Goal: Task Accomplishment & Management: Manage account settings

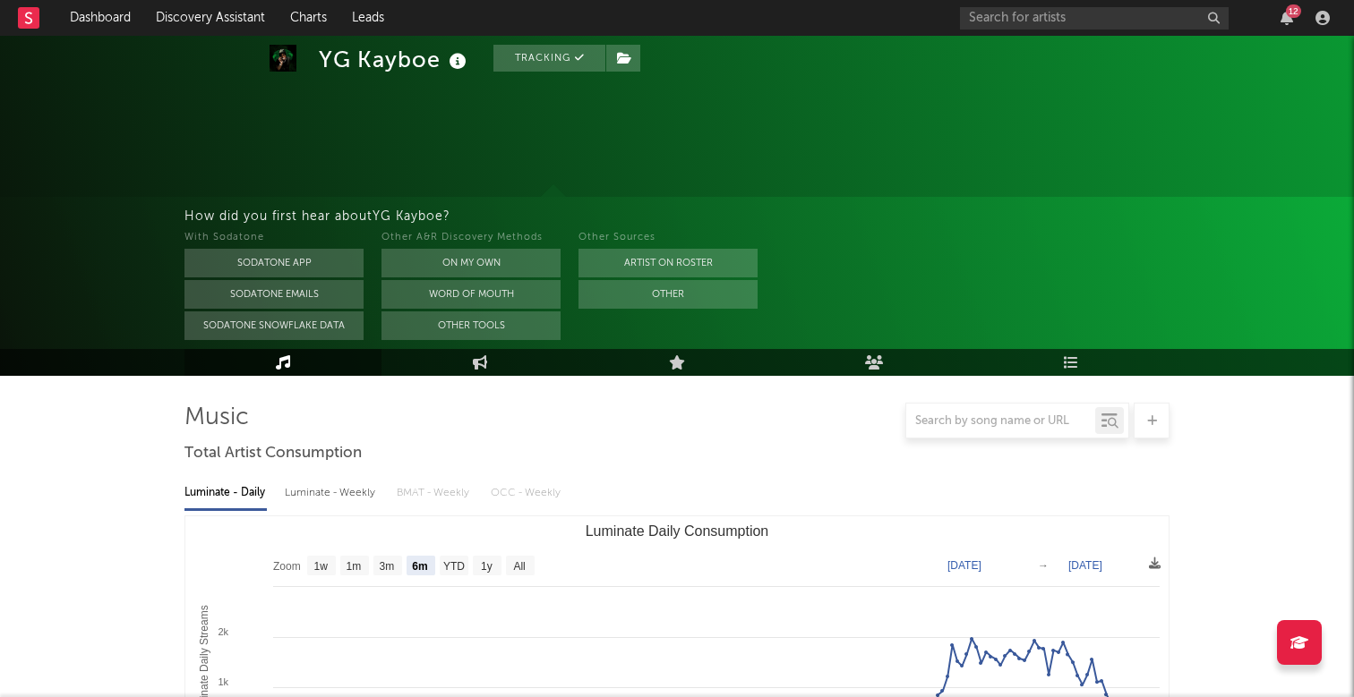
select select "6m"
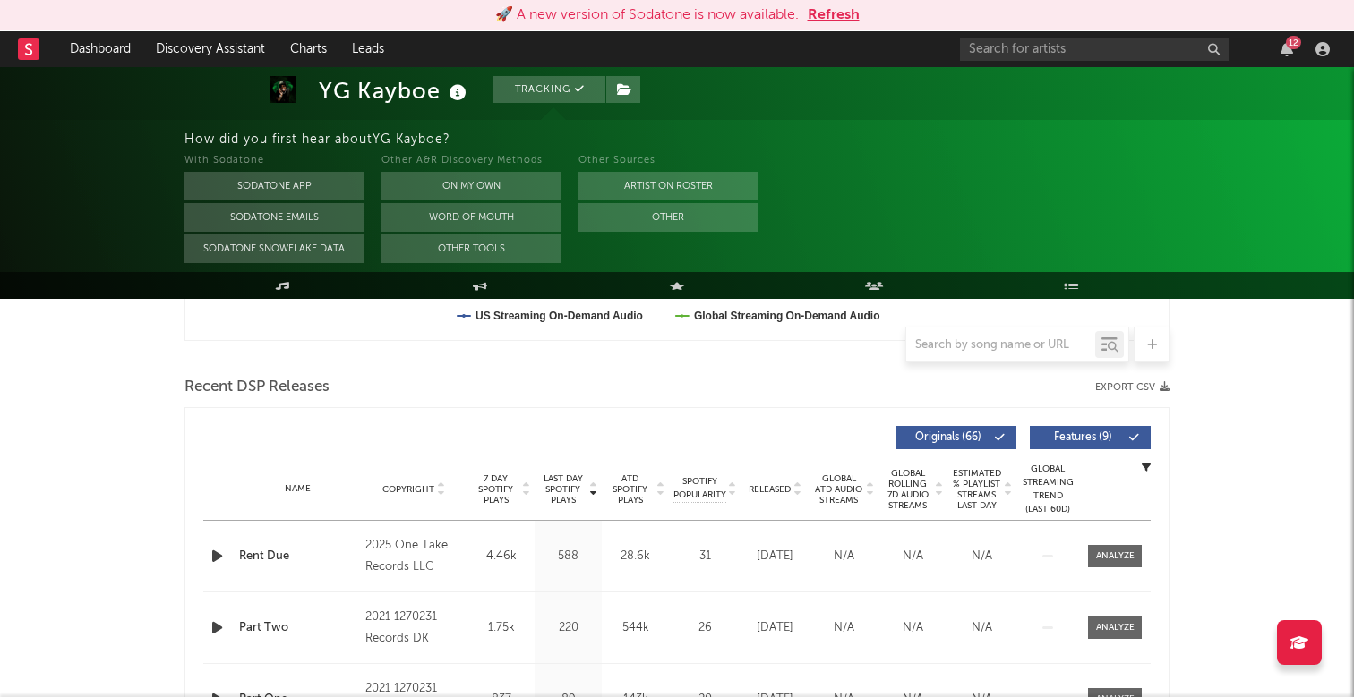
click at [1074, 63] on div "12" at bounding box center [1148, 49] width 376 height 36
click at [1074, 59] on input "text" at bounding box center [1094, 49] width 269 height 22
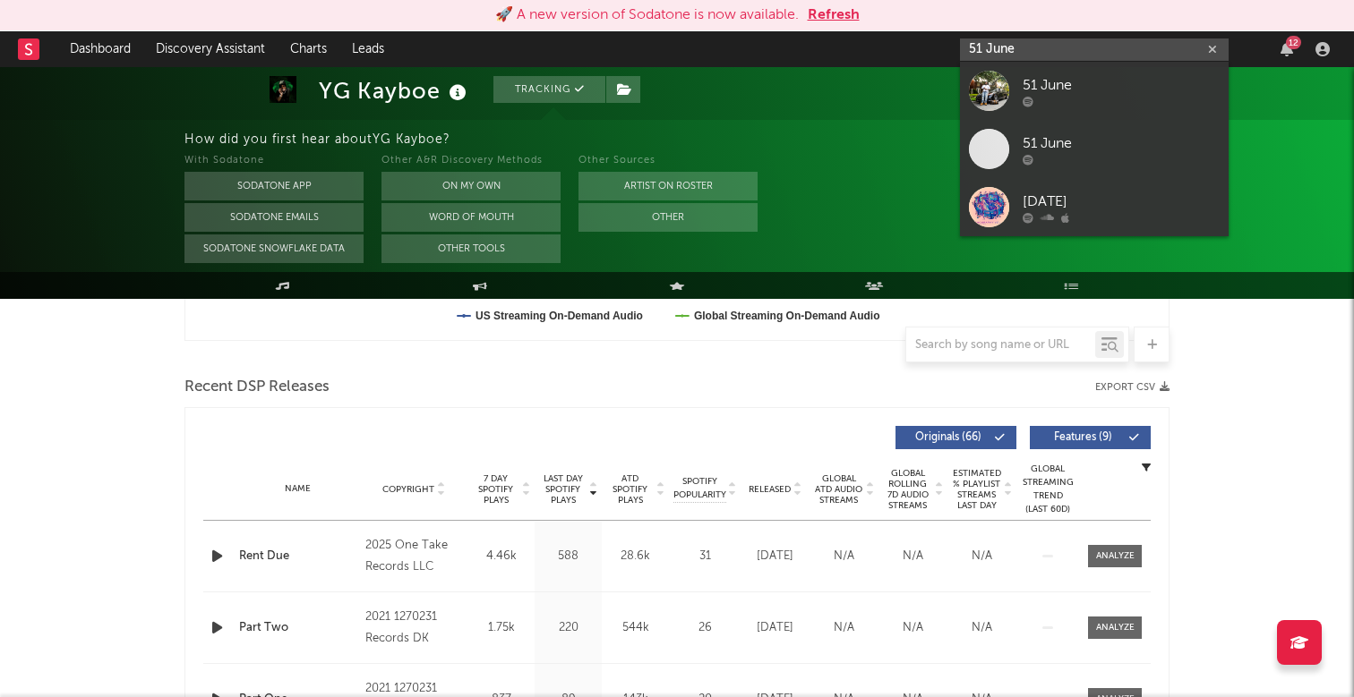
type input "51 June"
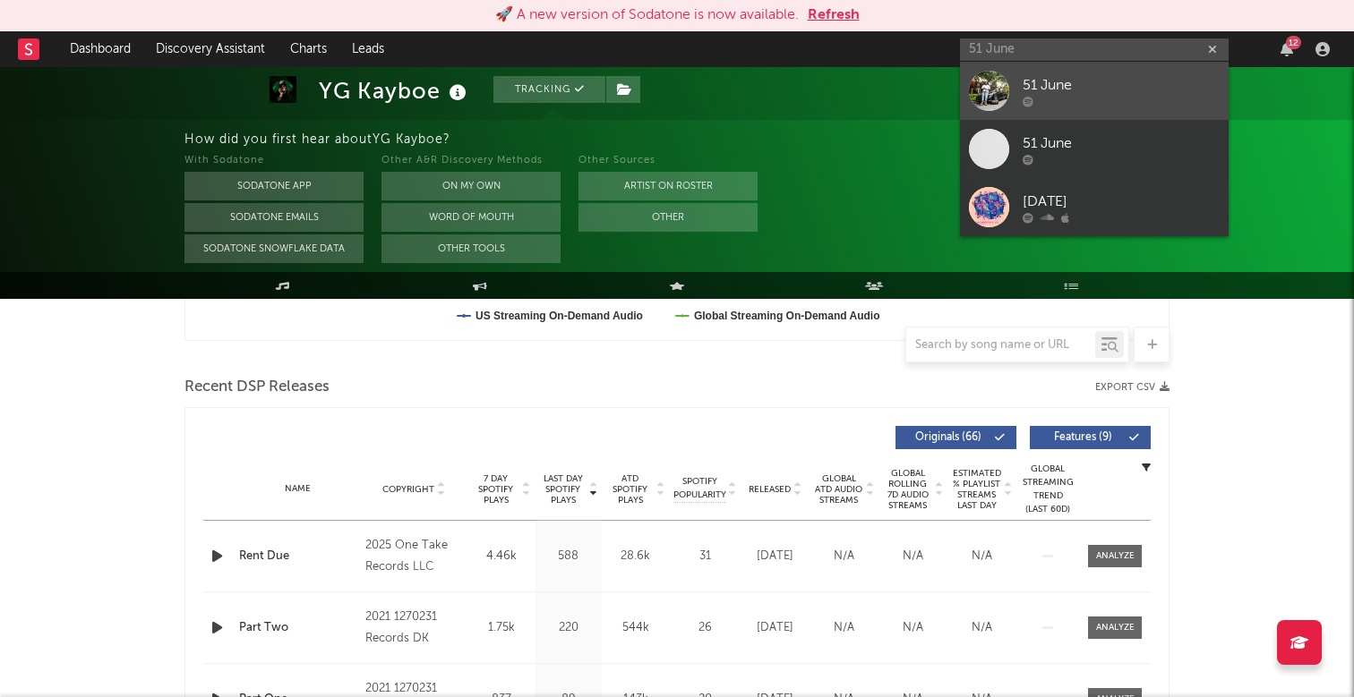
drag, startPoint x: 1074, startPoint y: 59, endPoint x: 1138, endPoint y: 99, distance: 75.3
click at [1138, 99] on div at bounding box center [1120, 101] width 197 height 11
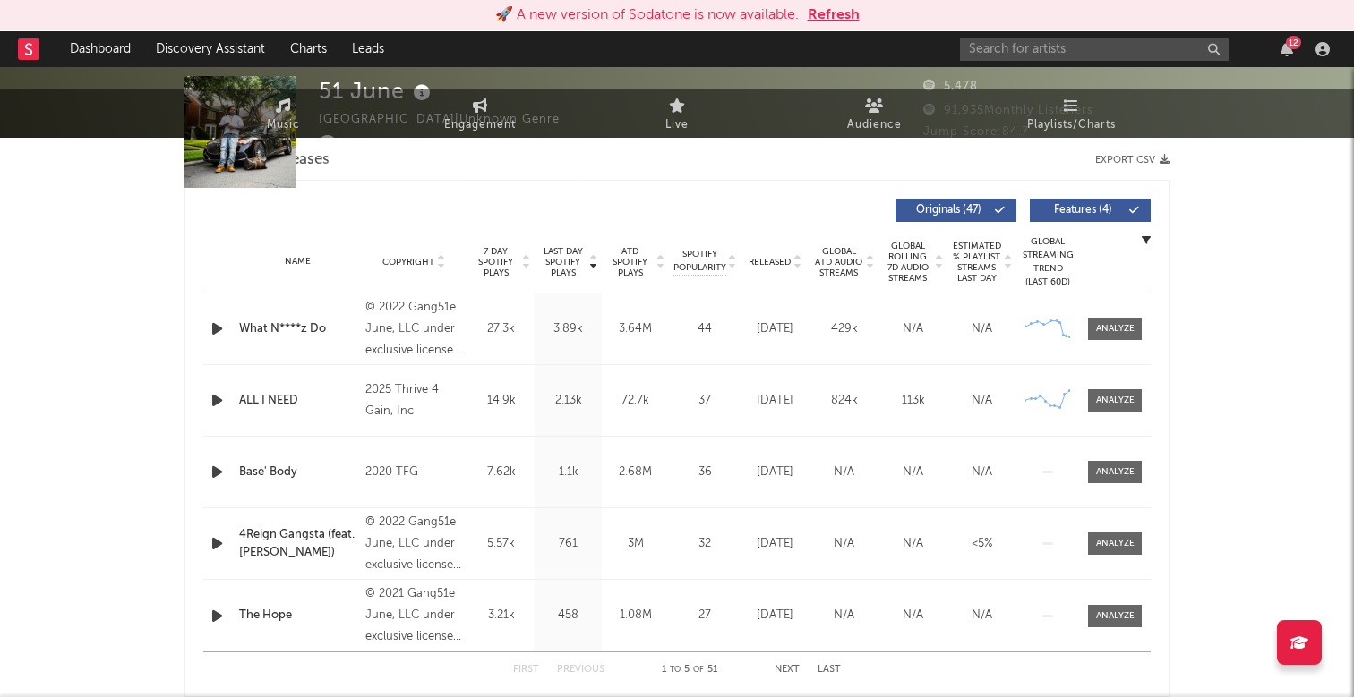
select select "6m"
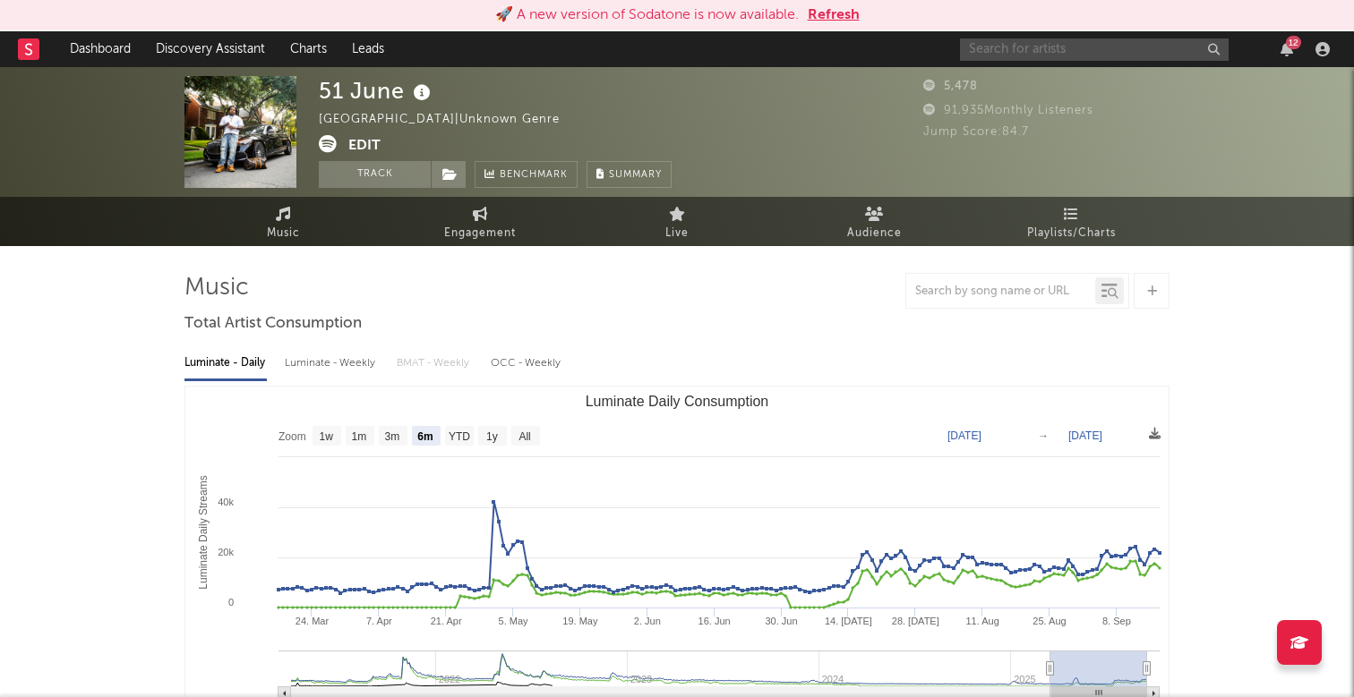
click at [1148, 55] on input "text" at bounding box center [1094, 49] width 269 height 22
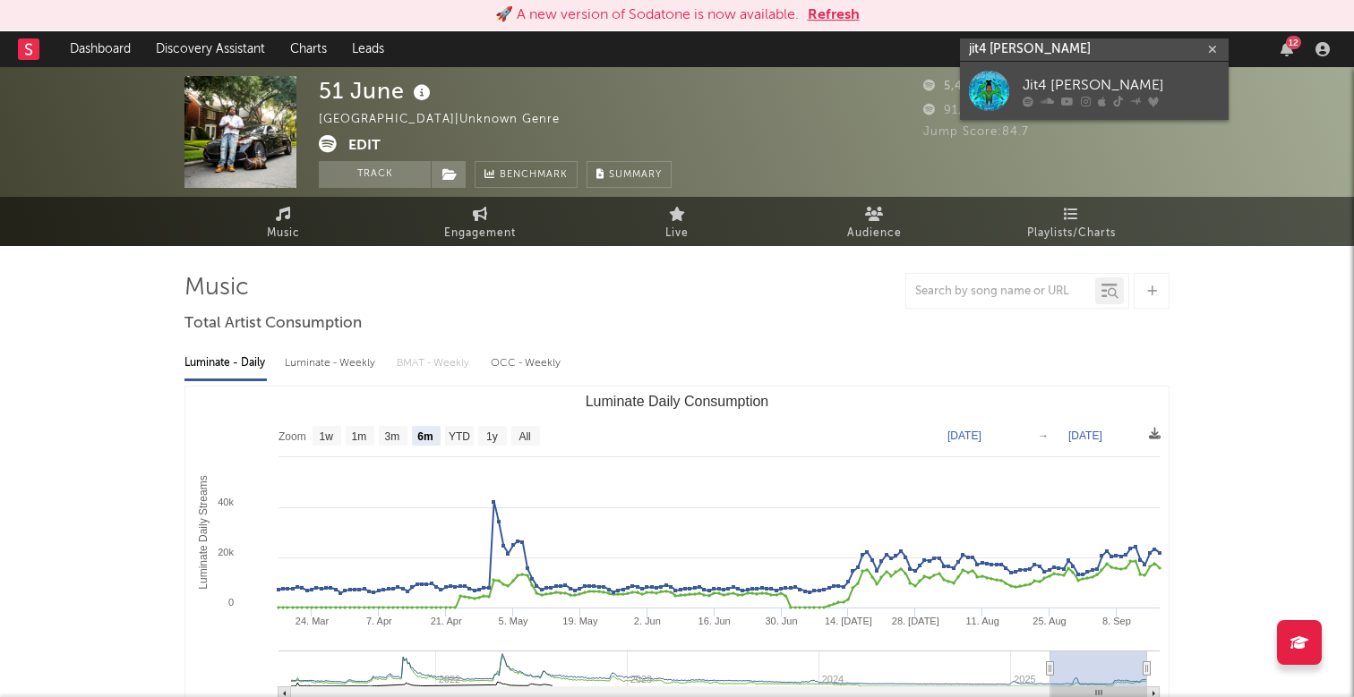
type input "jit4 stan"
click at [1139, 74] on div "Jit4 Stan" at bounding box center [1120, 84] width 197 height 21
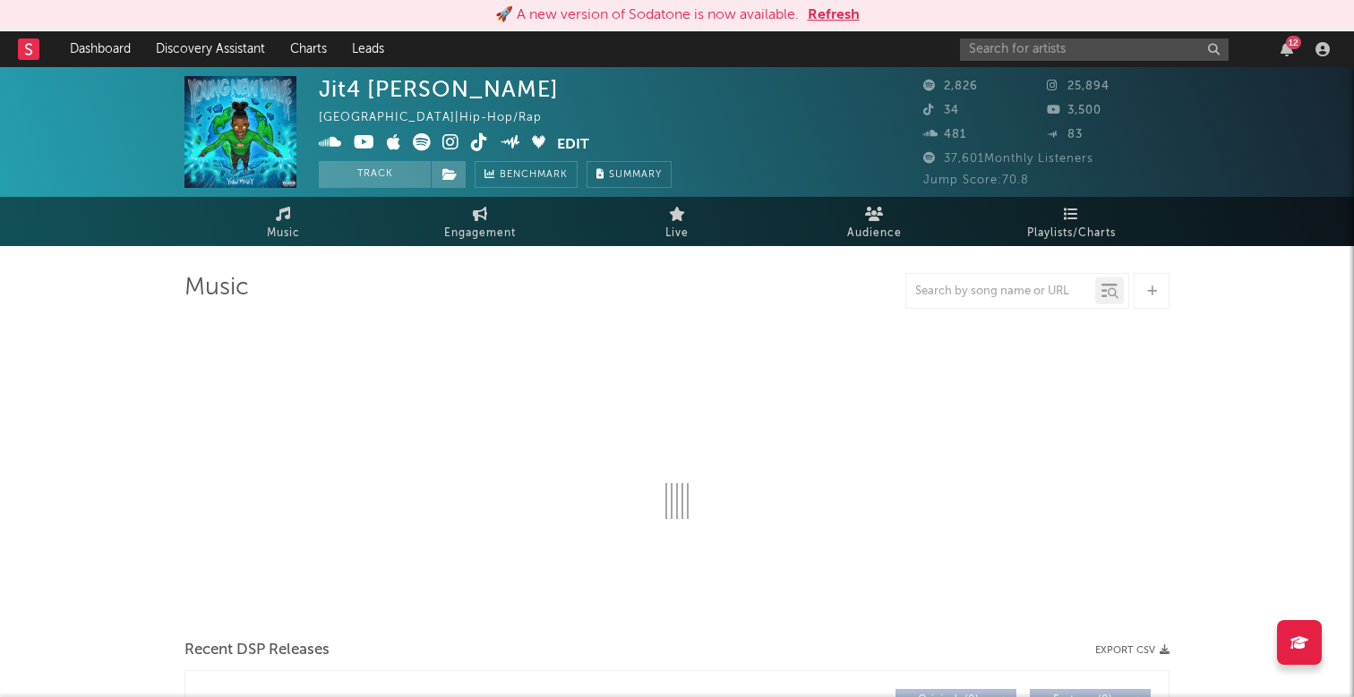
select select "1w"
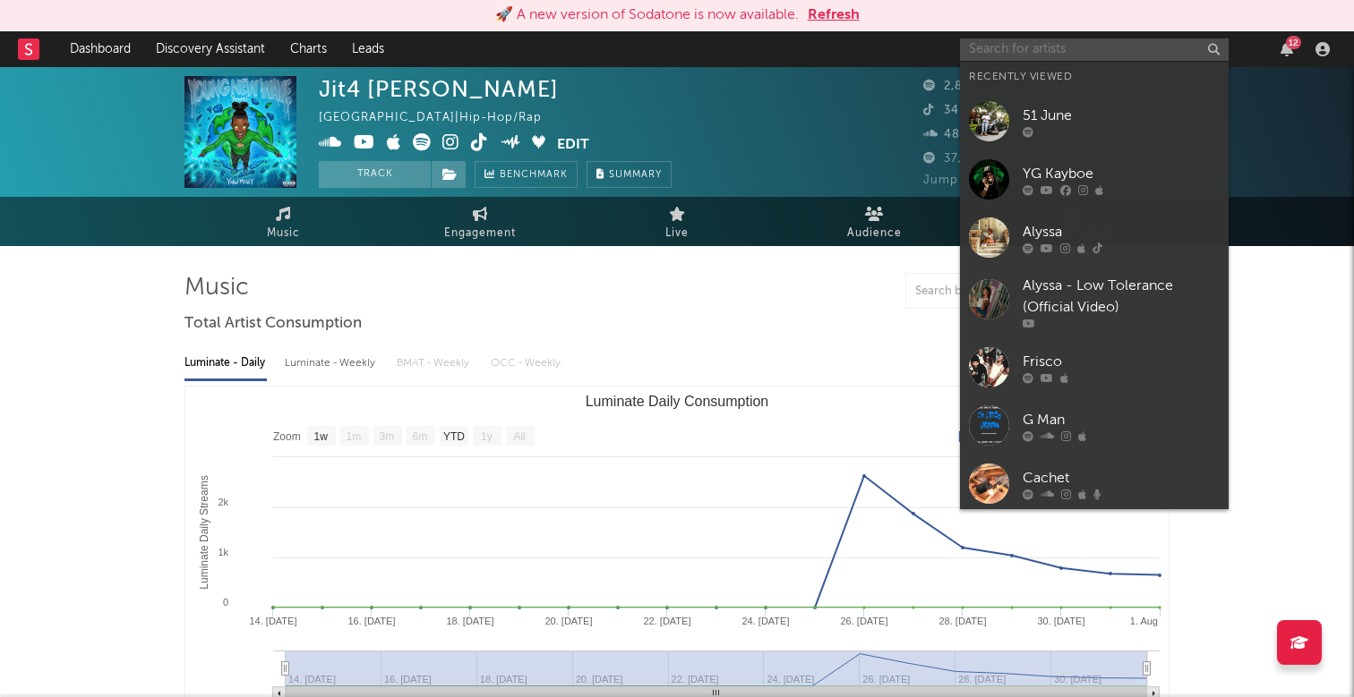
click at [1038, 53] on input "text" at bounding box center [1094, 49] width 269 height 22
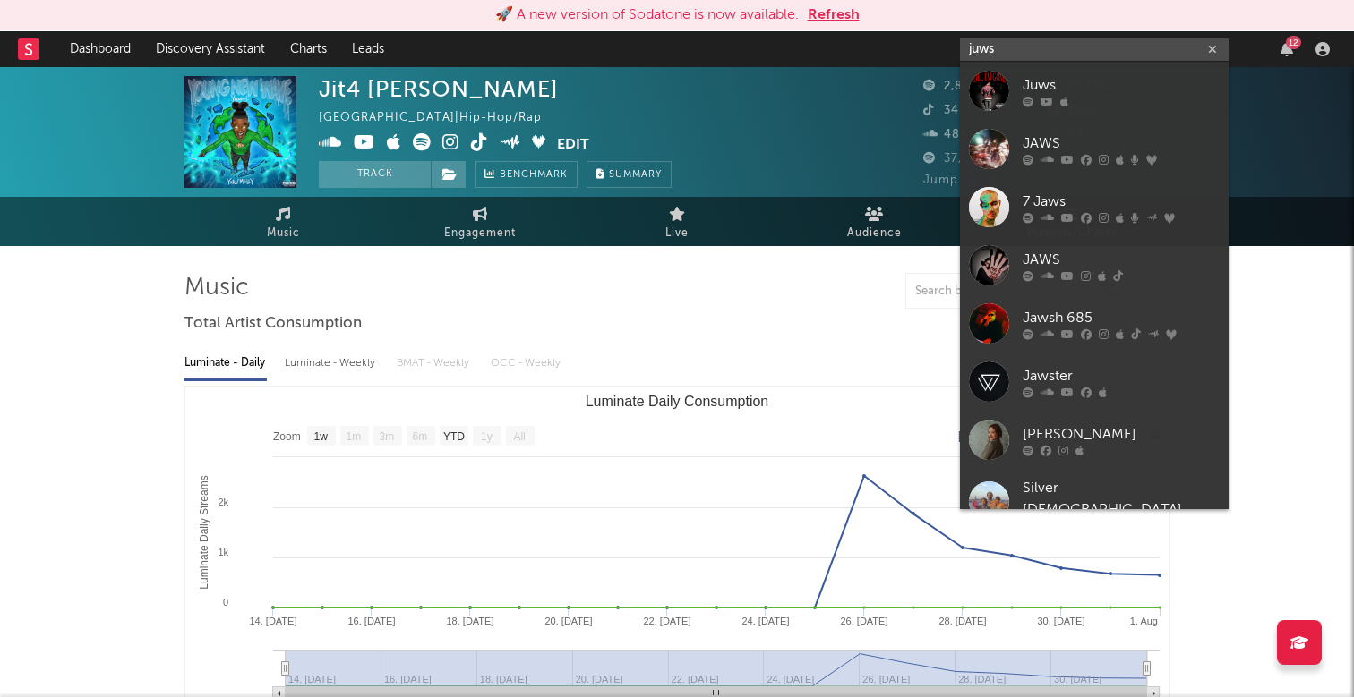
type input "jus"
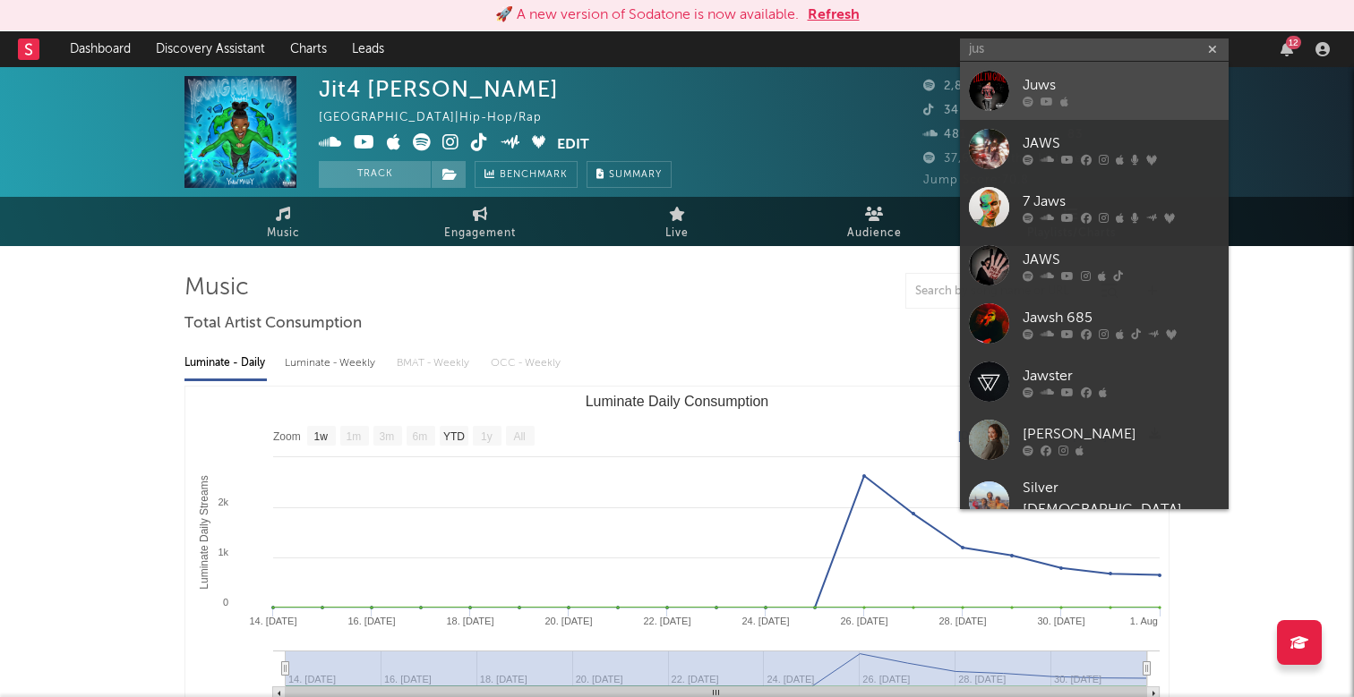
drag, startPoint x: 1038, startPoint y: 53, endPoint x: 1121, endPoint y: 104, distance: 96.9
click at [1121, 104] on div at bounding box center [1120, 101] width 197 height 11
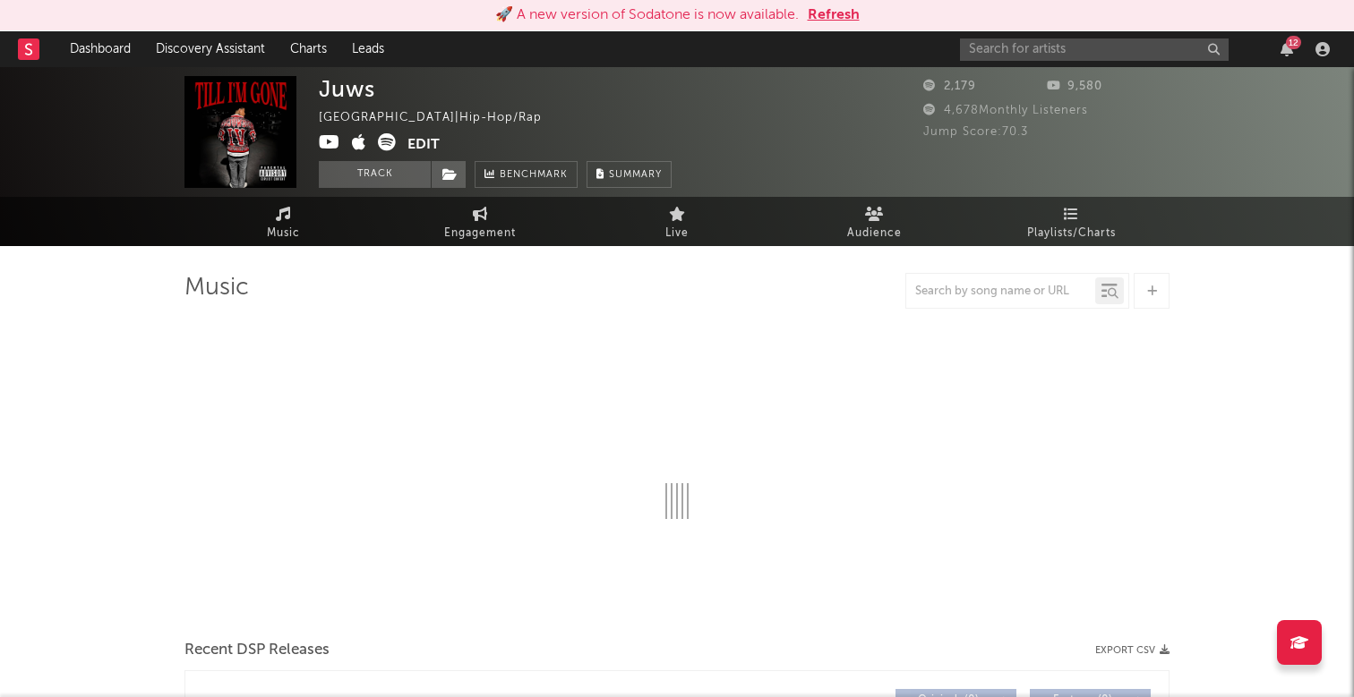
select select "1w"
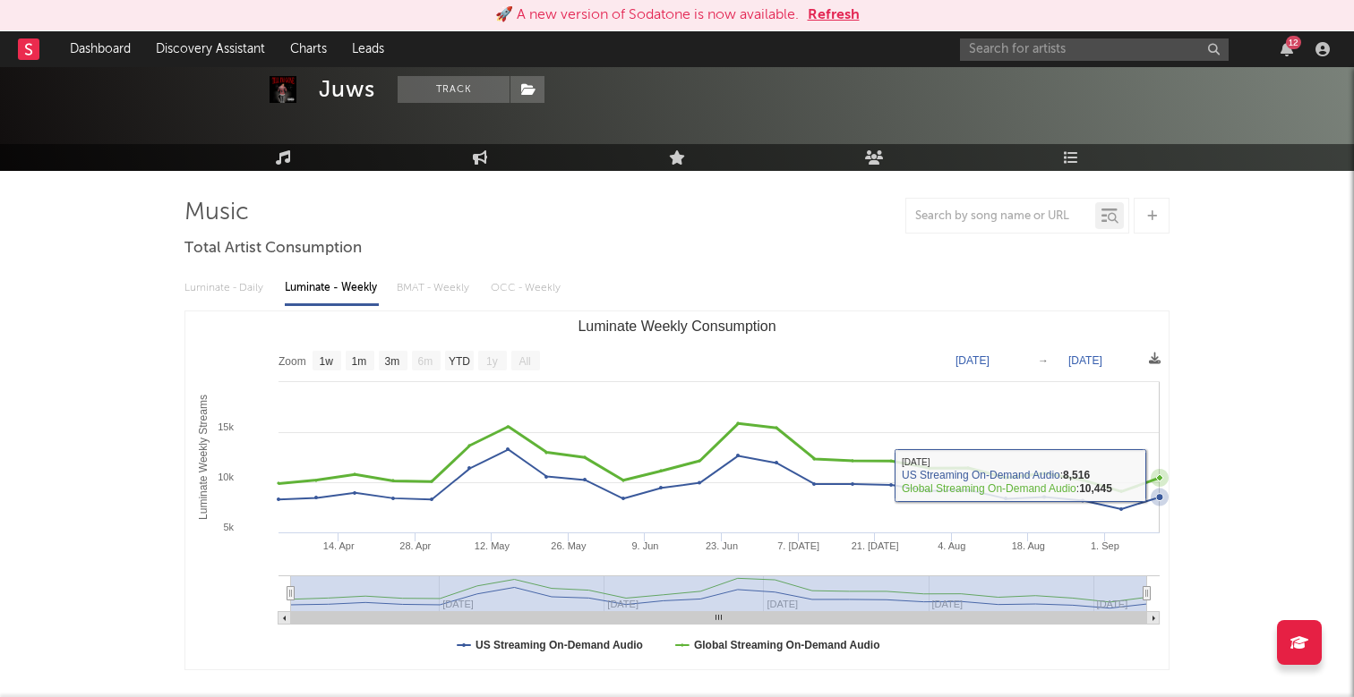
scroll to position [68, 0]
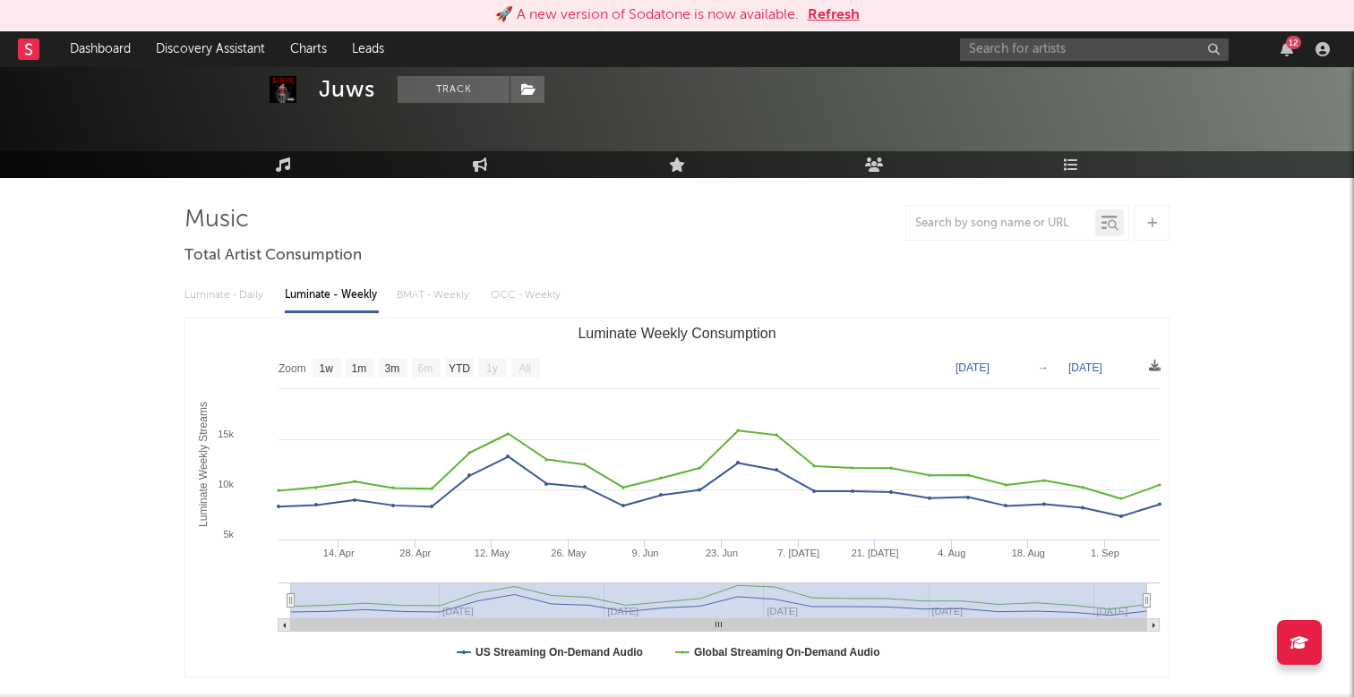
click at [1021, 61] on div "12" at bounding box center [1148, 49] width 376 height 36
click at [1018, 56] on input "text" at bounding box center [1094, 49] width 269 height 22
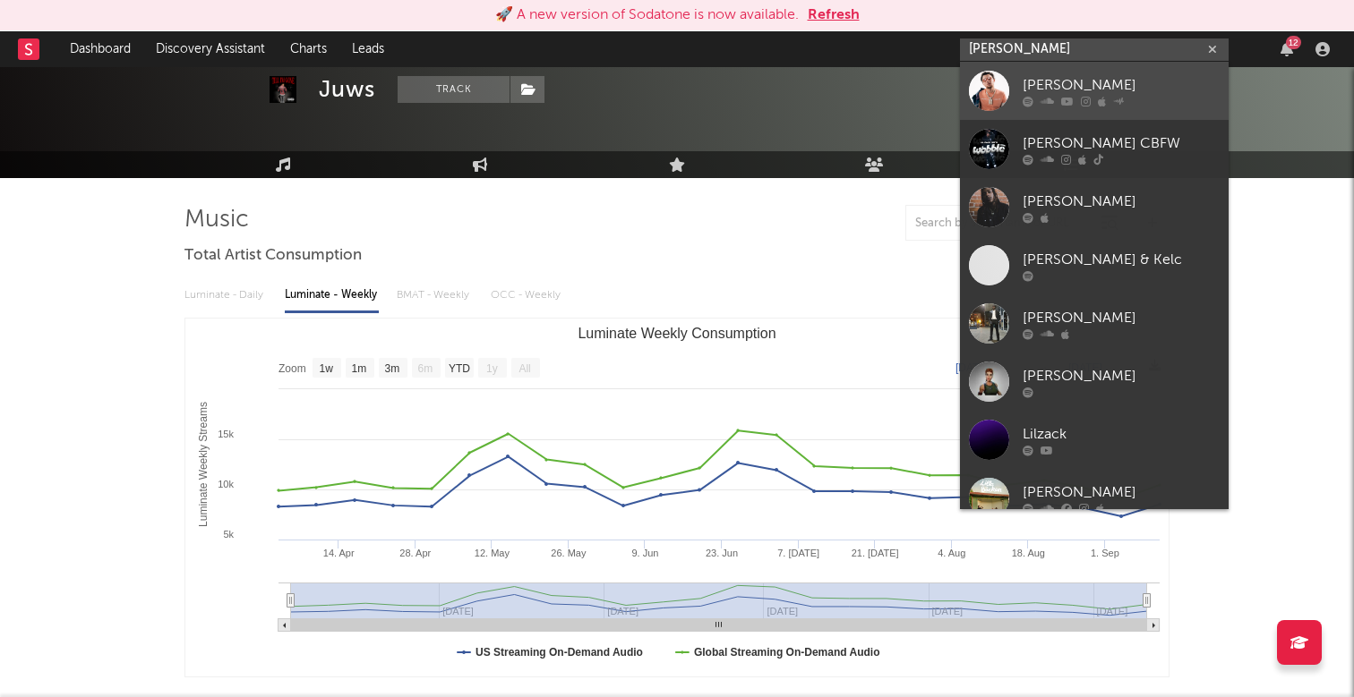
type input "lil zack"
click at [1161, 85] on div "Lil Zack" at bounding box center [1120, 84] width 197 height 21
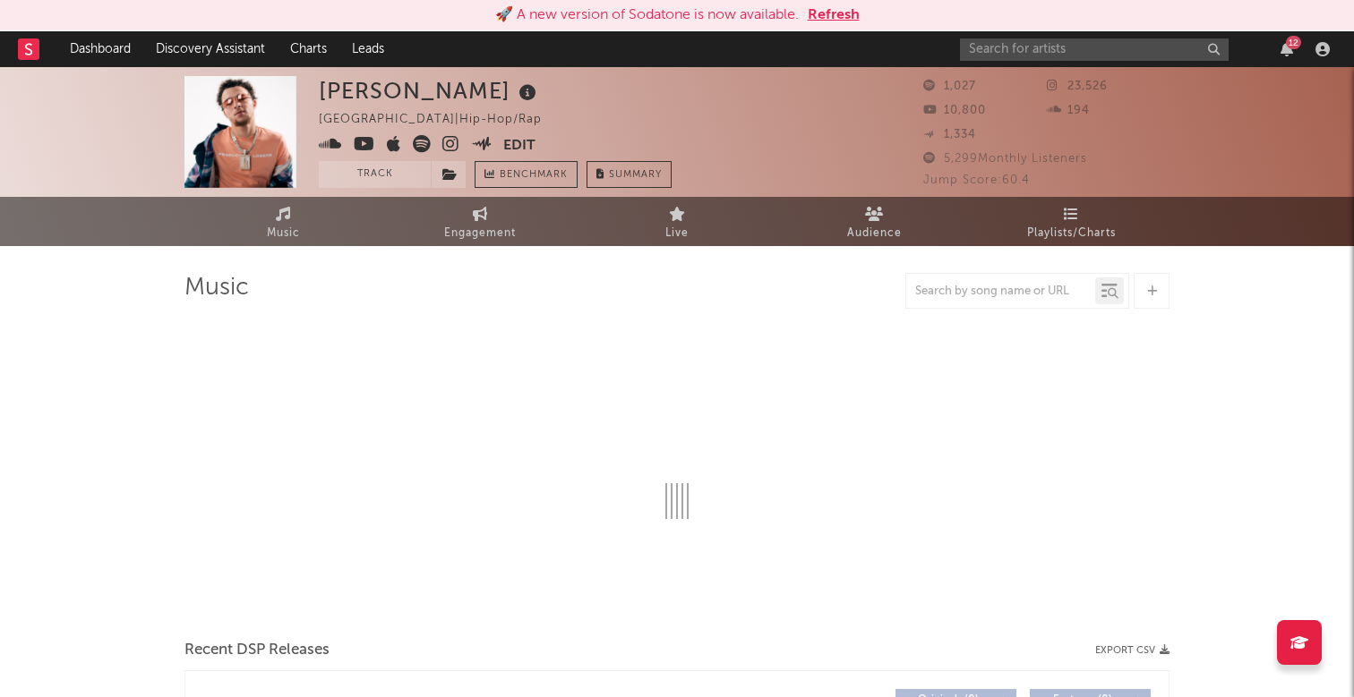
select select "6m"
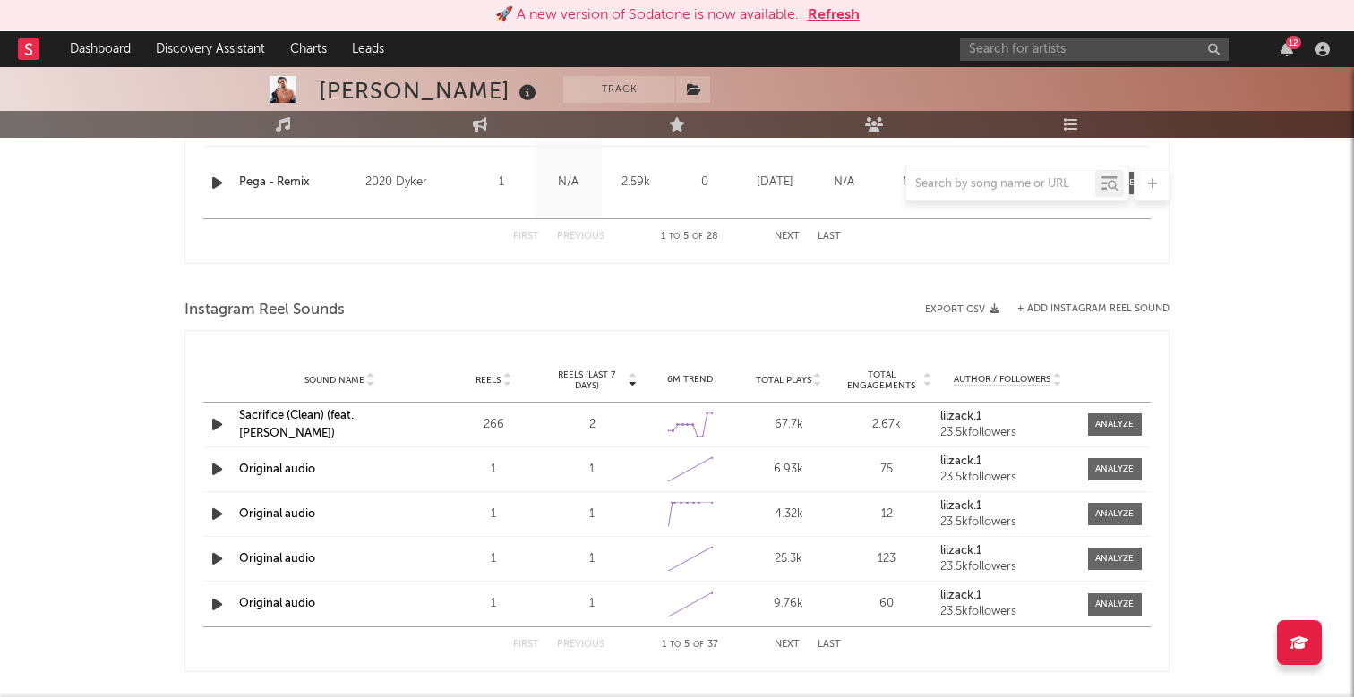
scroll to position [1084, 0]
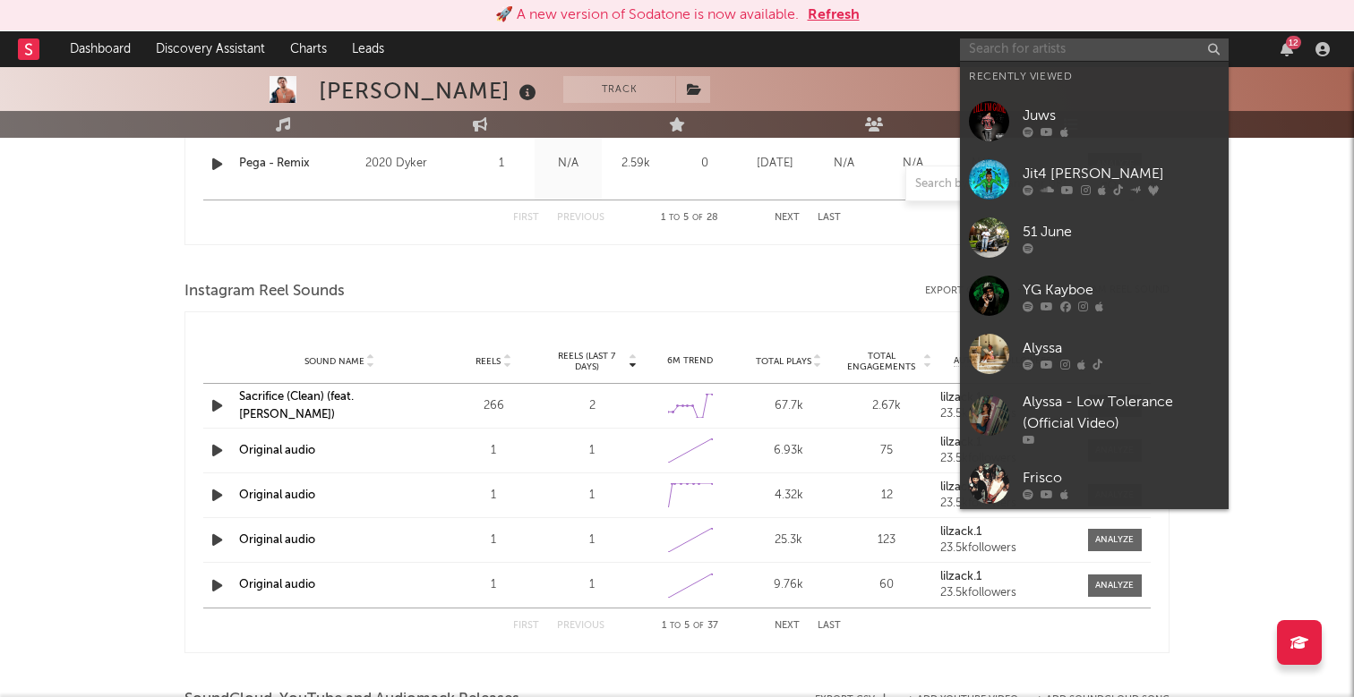
click at [1011, 60] on input "text" at bounding box center [1094, 49] width 269 height 22
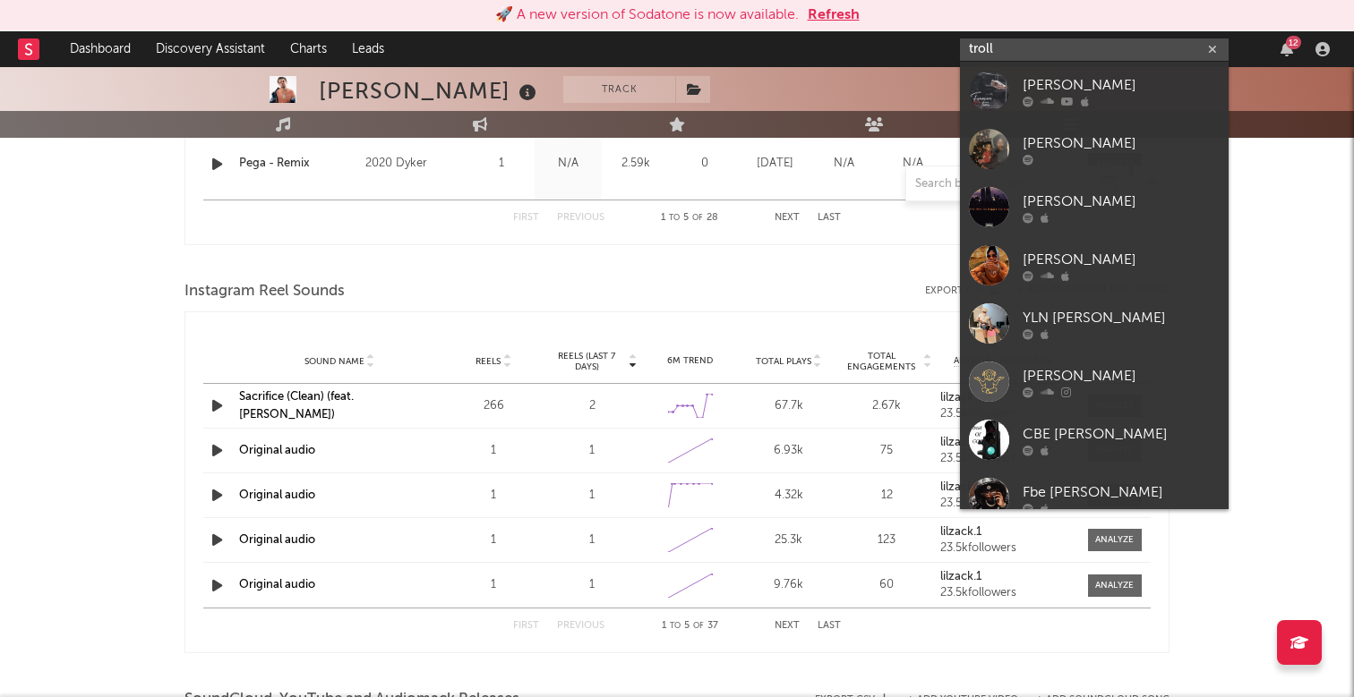
type input "troll"
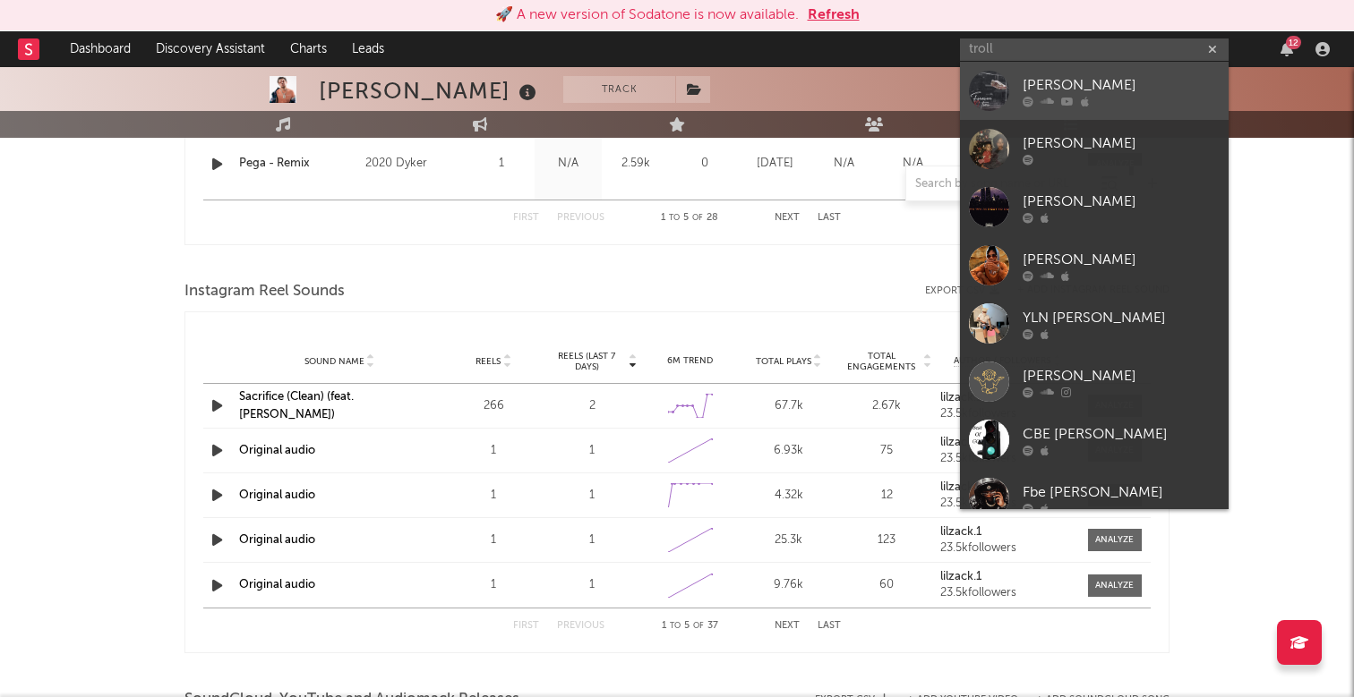
drag, startPoint x: 1016, startPoint y: 58, endPoint x: 1147, endPoint y: 97, distance: 136.3
click at [1147, 97] on div at bounding box center [1120, 101] width 197 height 11
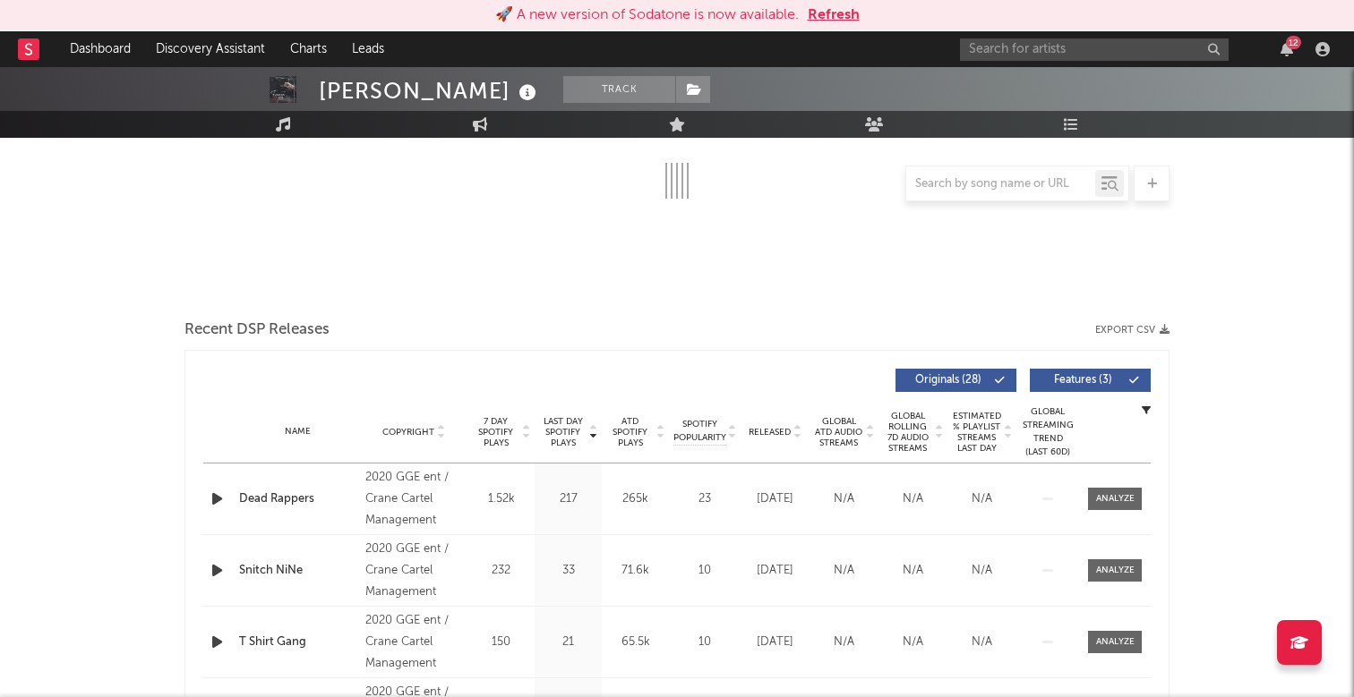
select select "6m"
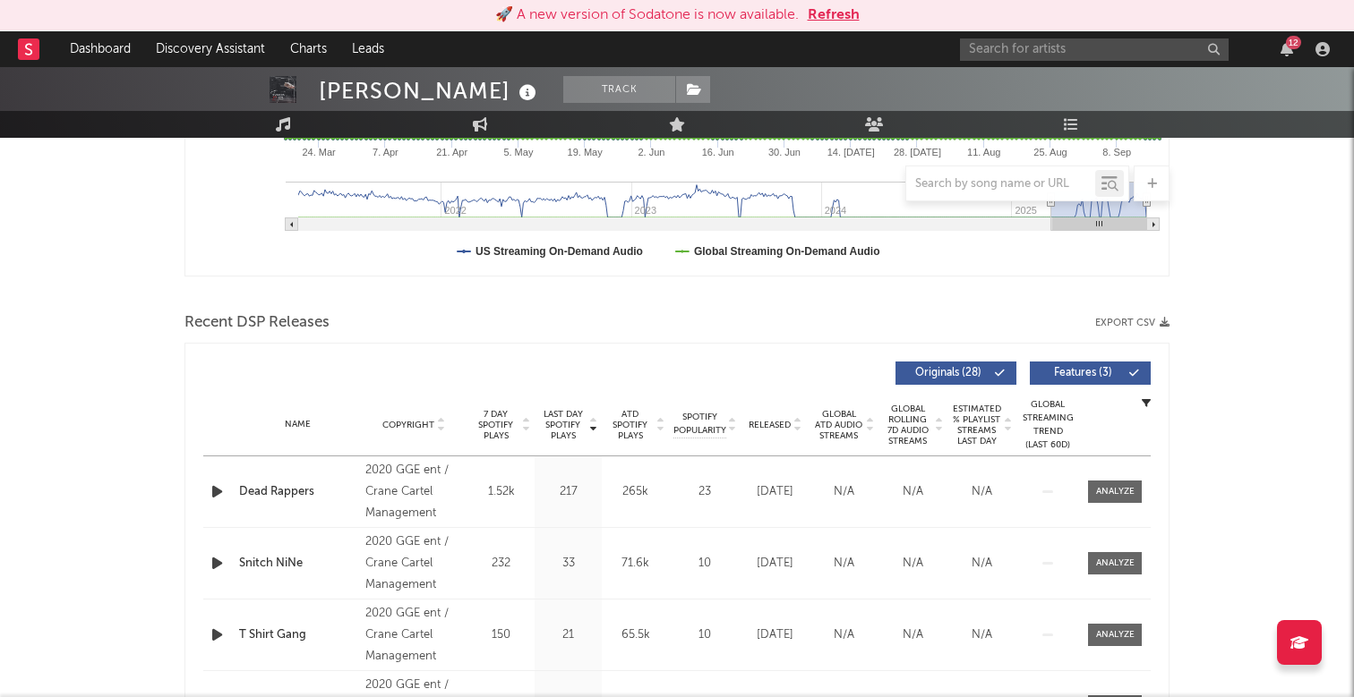
scroll to position [278, 0]
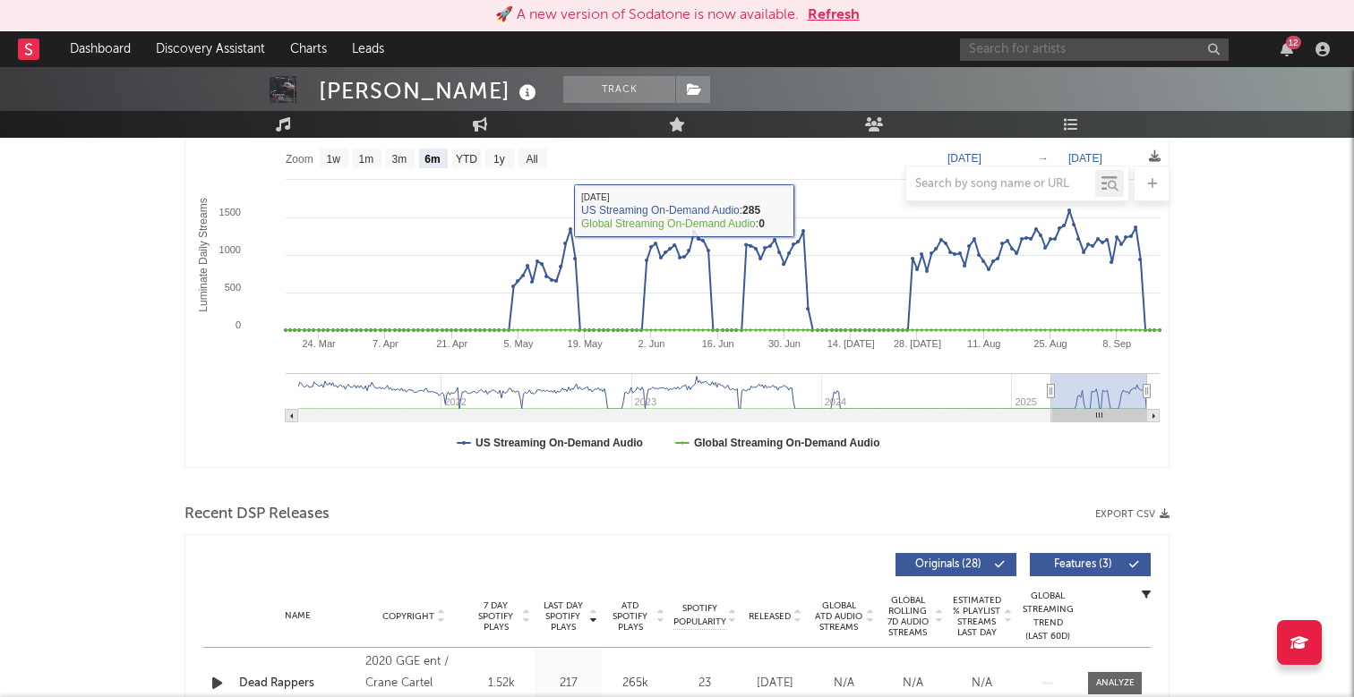
click at [1022, 56] on input "text" at bounding box center [1094, 49] width 269 height 22
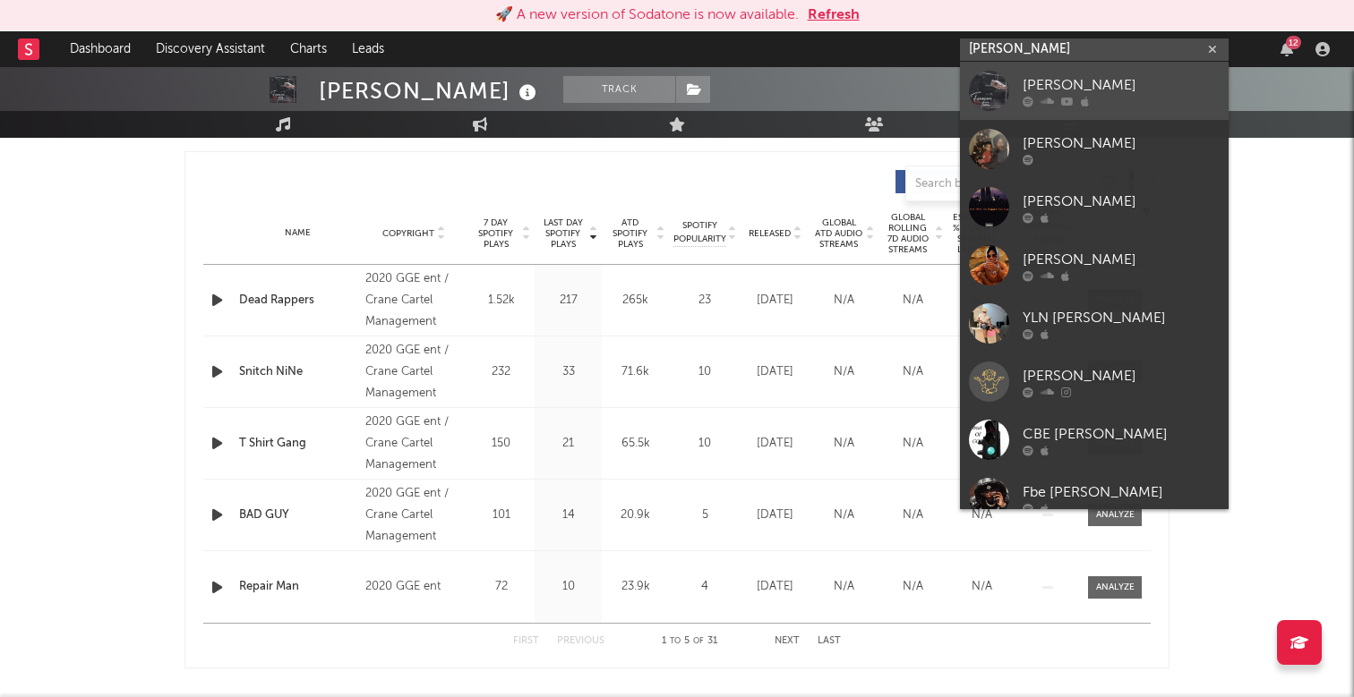
scroll to position [0, 0]
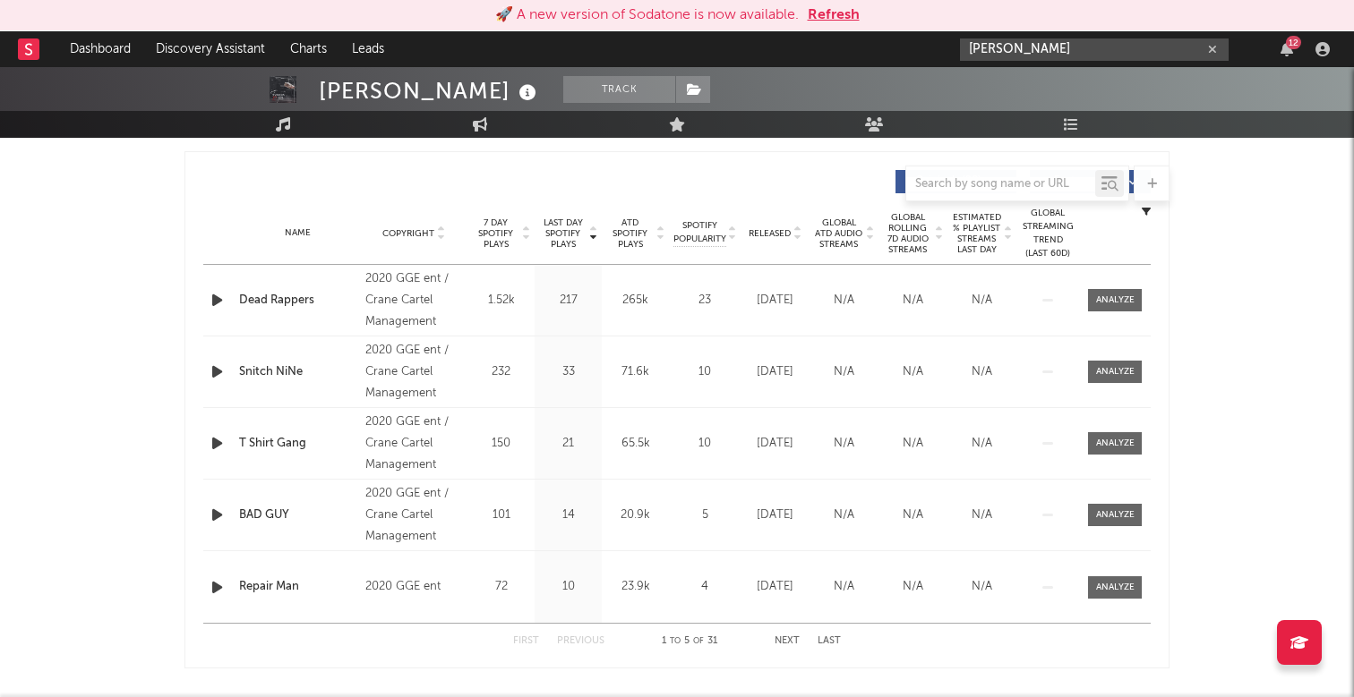
click at [1040, 52] on input "[PERSON_NAME]" at bounding box center [1094, 49] width 269 height 22
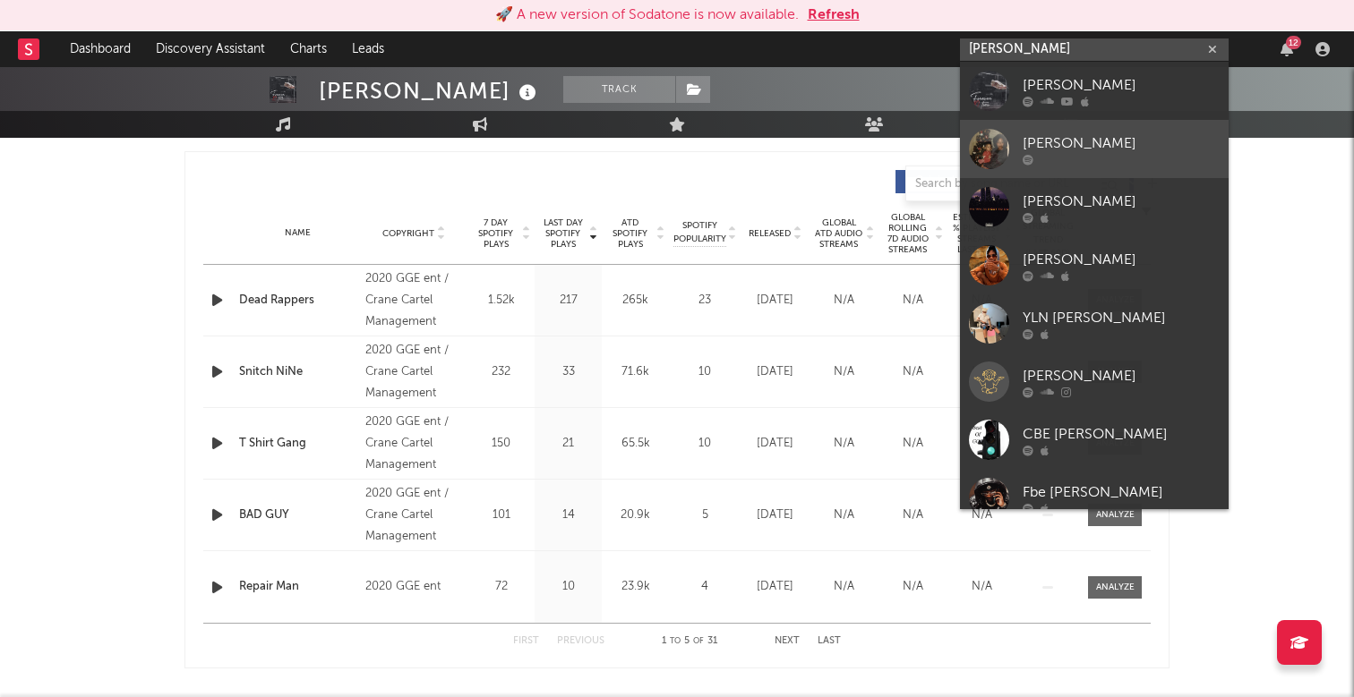
type input "[PERSON_NAME]"
click at [1044, 138] on div "[PERSON_NAME]" at bounding box center [1120, 142] width 197 height 21
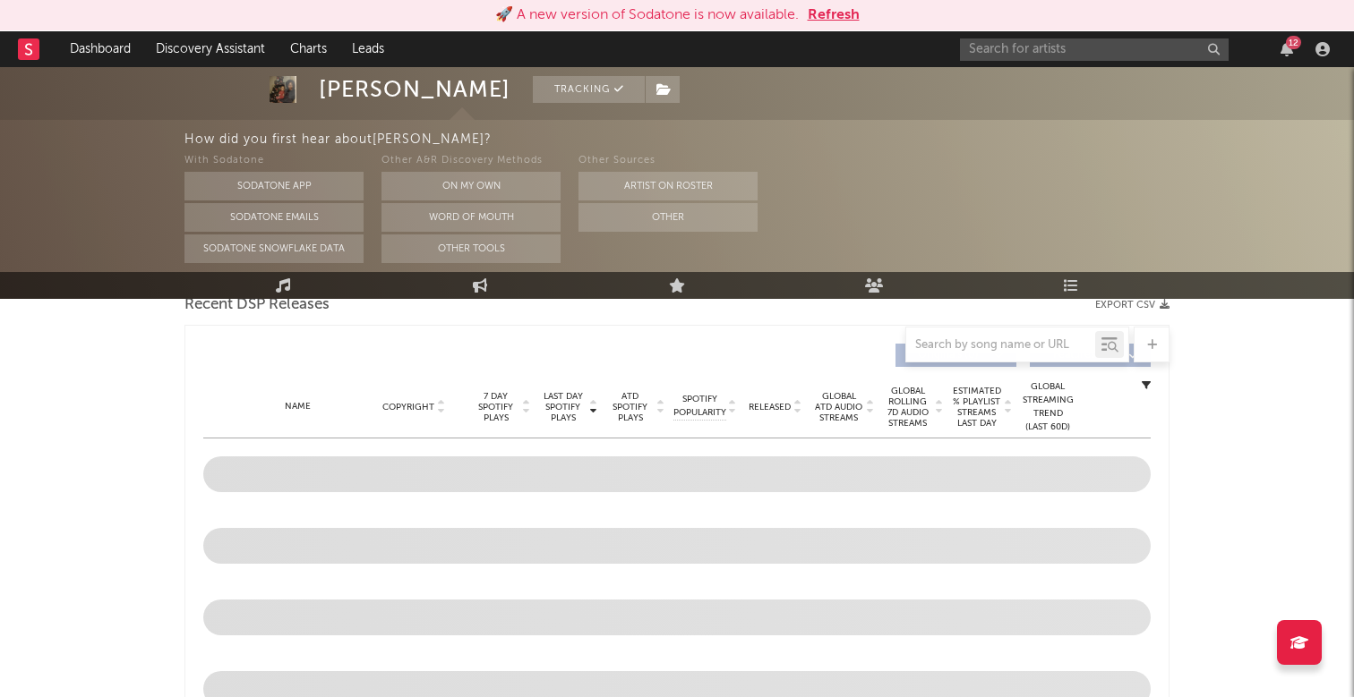
select select "1w"
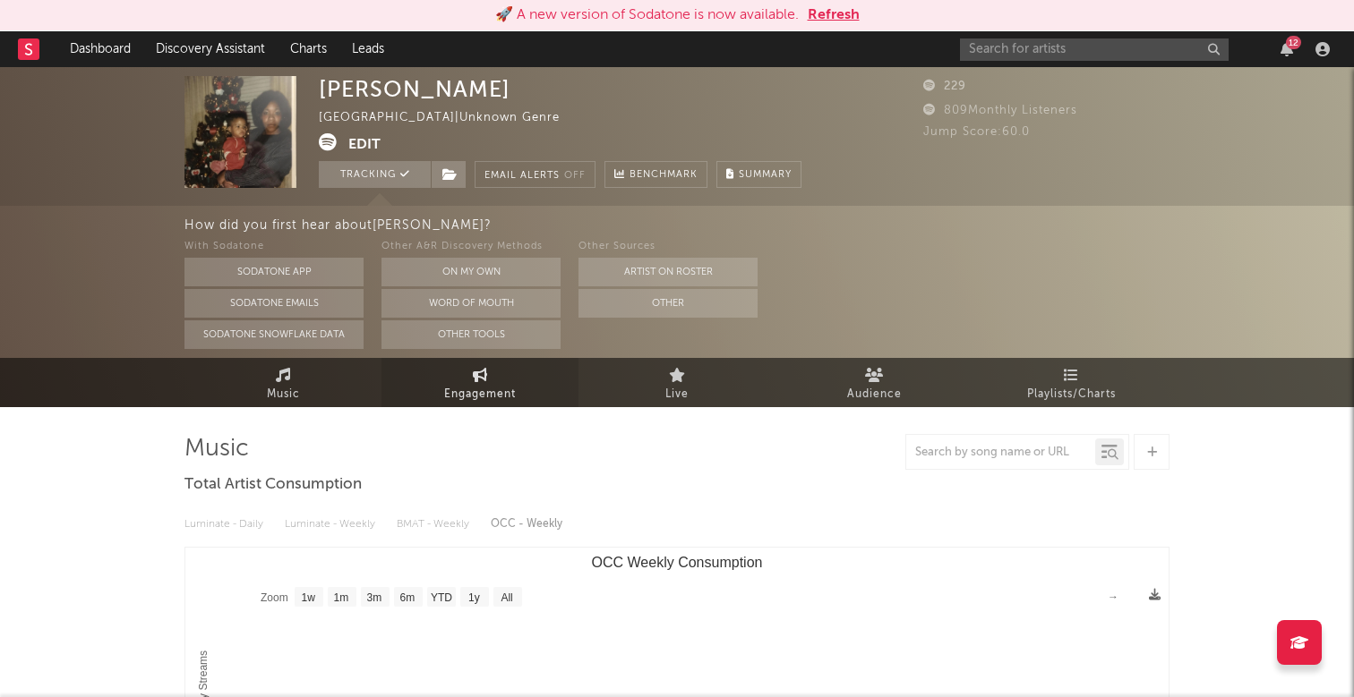
click at [483, 393] on span "Engagement" at bounding box center [480, 394] width 72 height 21
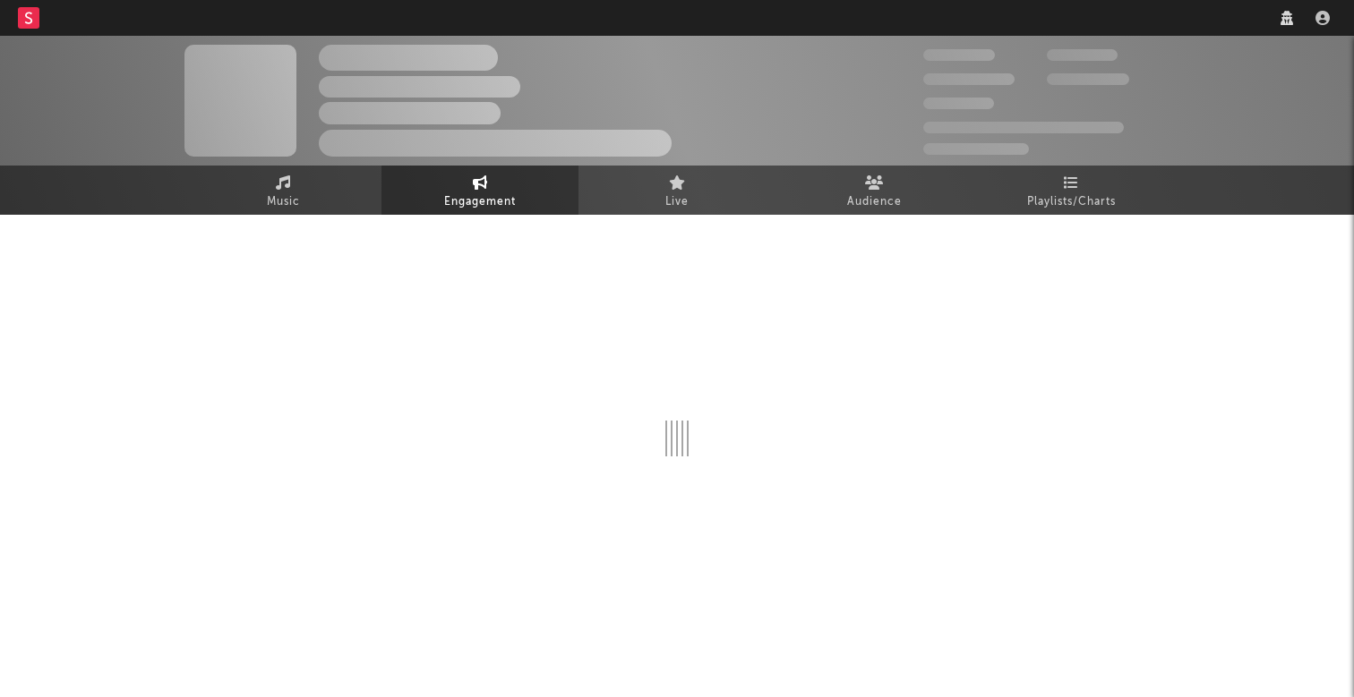
select select "1w"
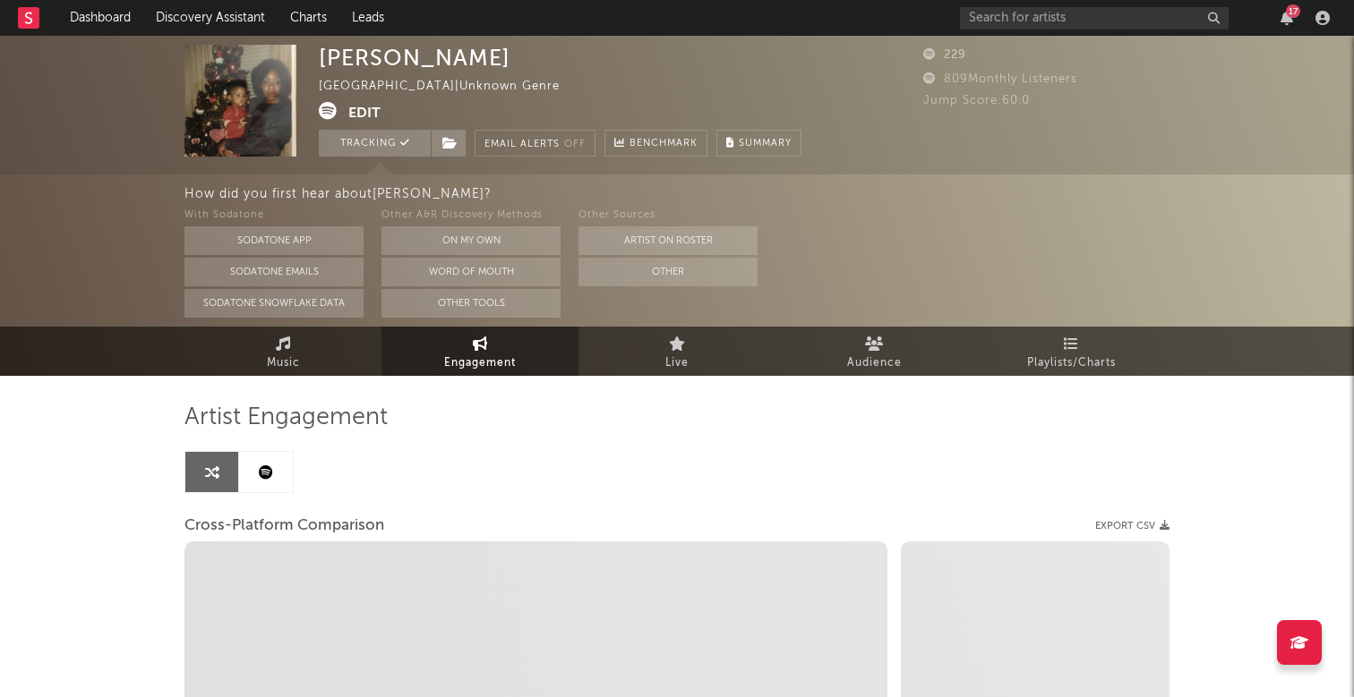
select select "1m"
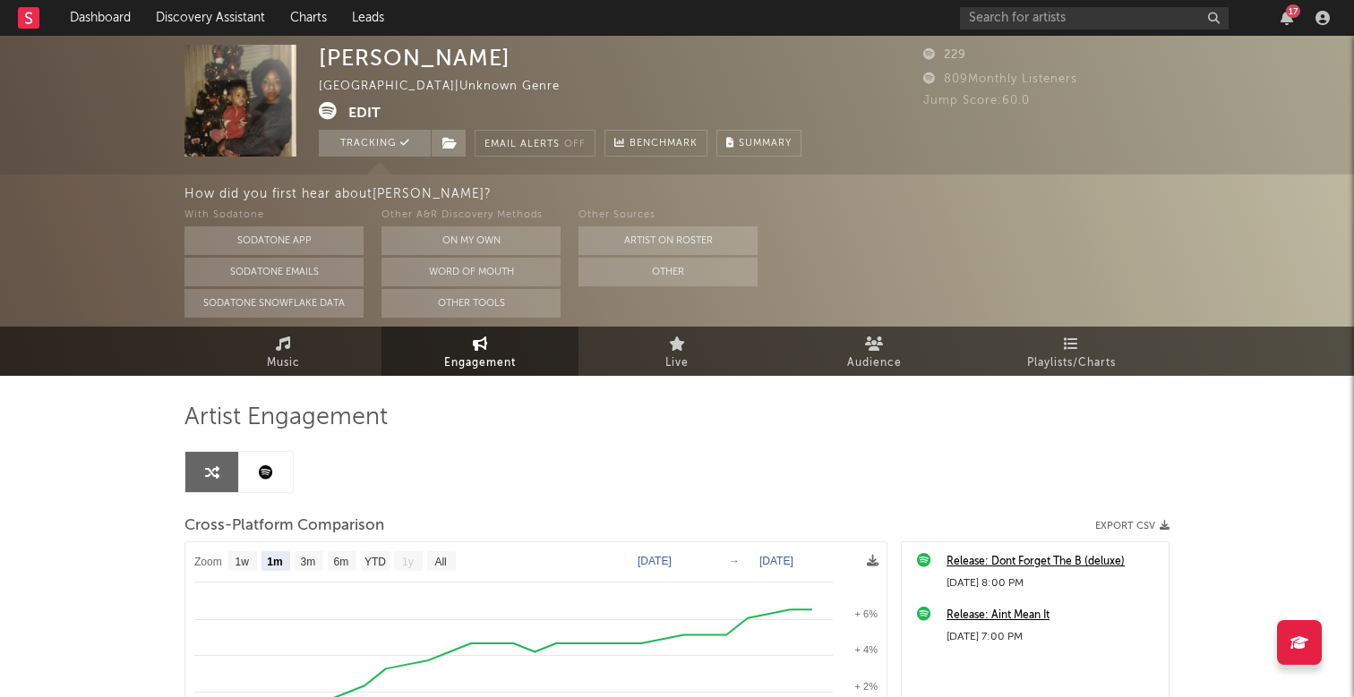
click at [362, 114] on button "Edit" at bounding box center [364, 113] width 32 height 22
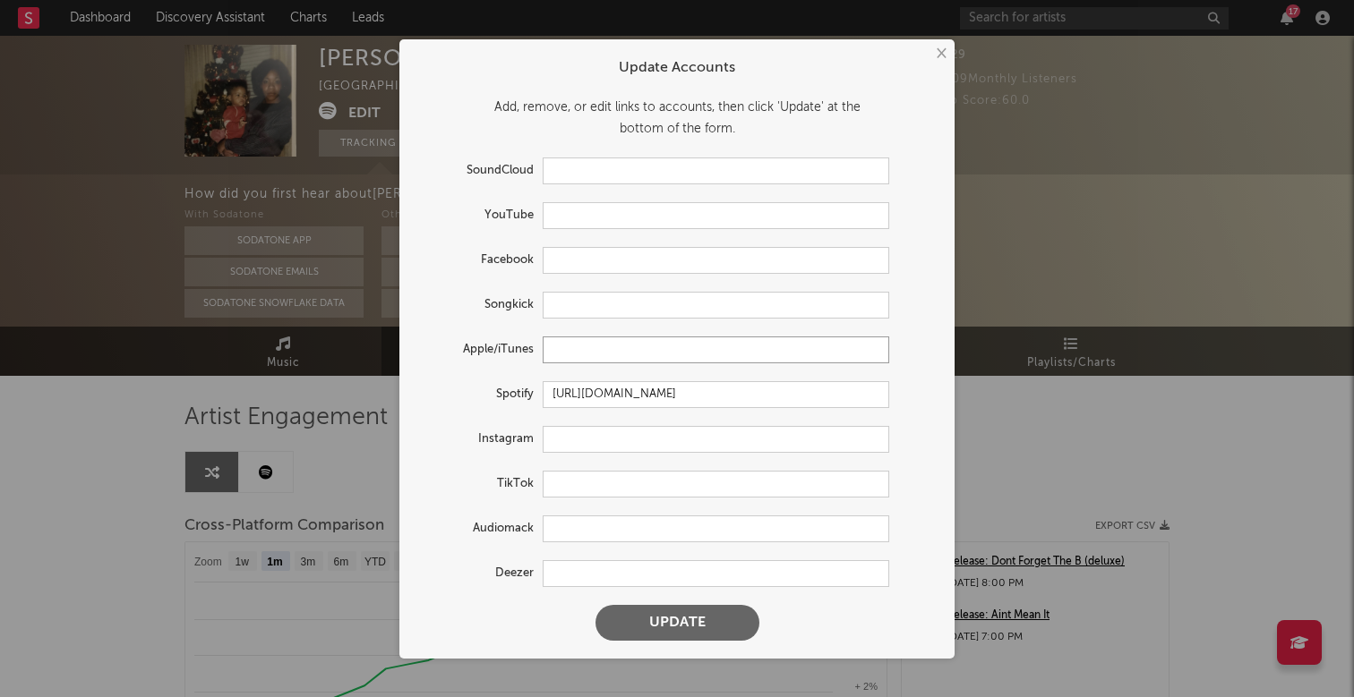
click at [602, 351] on input "text" at bounding box center [716, 350] width 346 height 27
click at [568, 214] on input "text" at bounding box center [716, 215] width 346 height 27
click at [564, 354] on input "text" at bounding box center [716, 350] width 346 height 27
paste input "[URL][DOMAIN_NAME][PERSON_NAME]"
type input "[URL][DOMAIN_NAME][PERSON_NAME]"
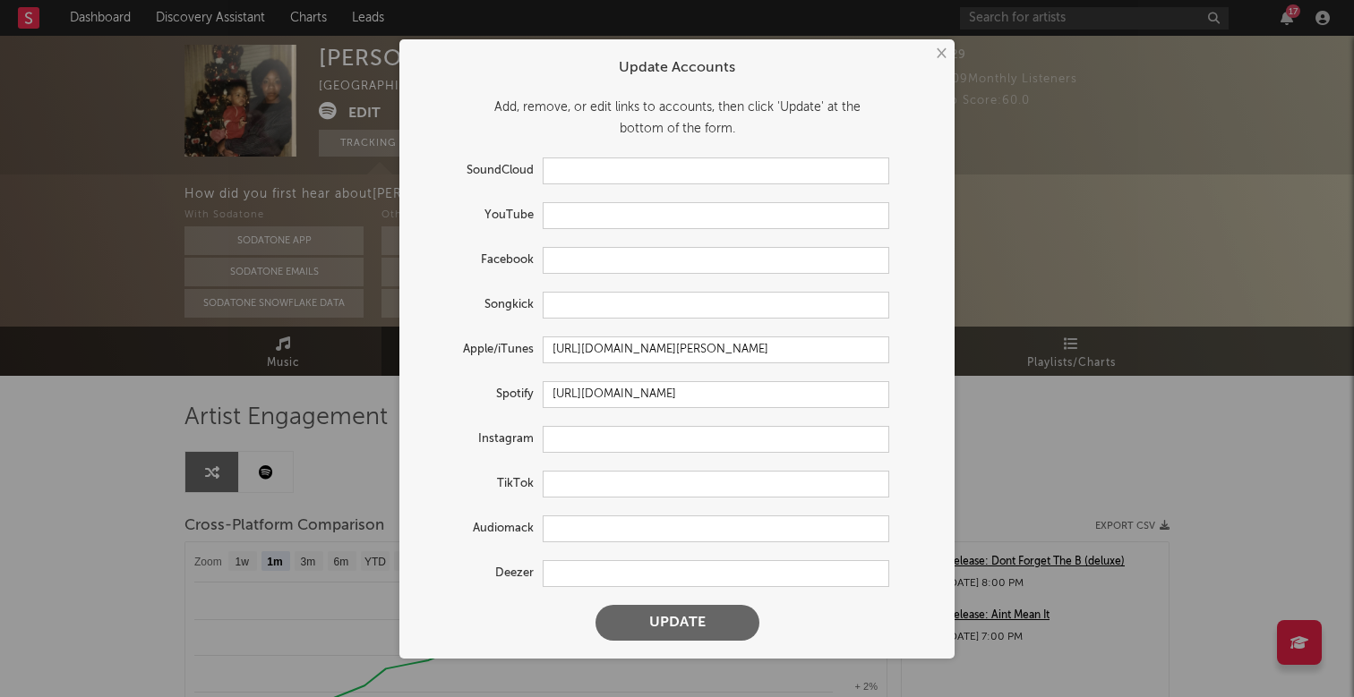
click at [920, 389] on div "Spotify [URL][DOMAIN_NAME]" at bounding box center [676, 394] width 519 height 27
click at [578, 435] on input "text" at bounding box center [716, 439] width 346 height 27
paste input "[URL][DOMAIN_NAME][PERSON_NAME]"
type input "[URL][DOMAIN_NAME][PERSON_NAME]"
drag, startPoint x: 857, startPoint y: 435, endPoint x: 555, endPoint y: 431, distance: 301.7
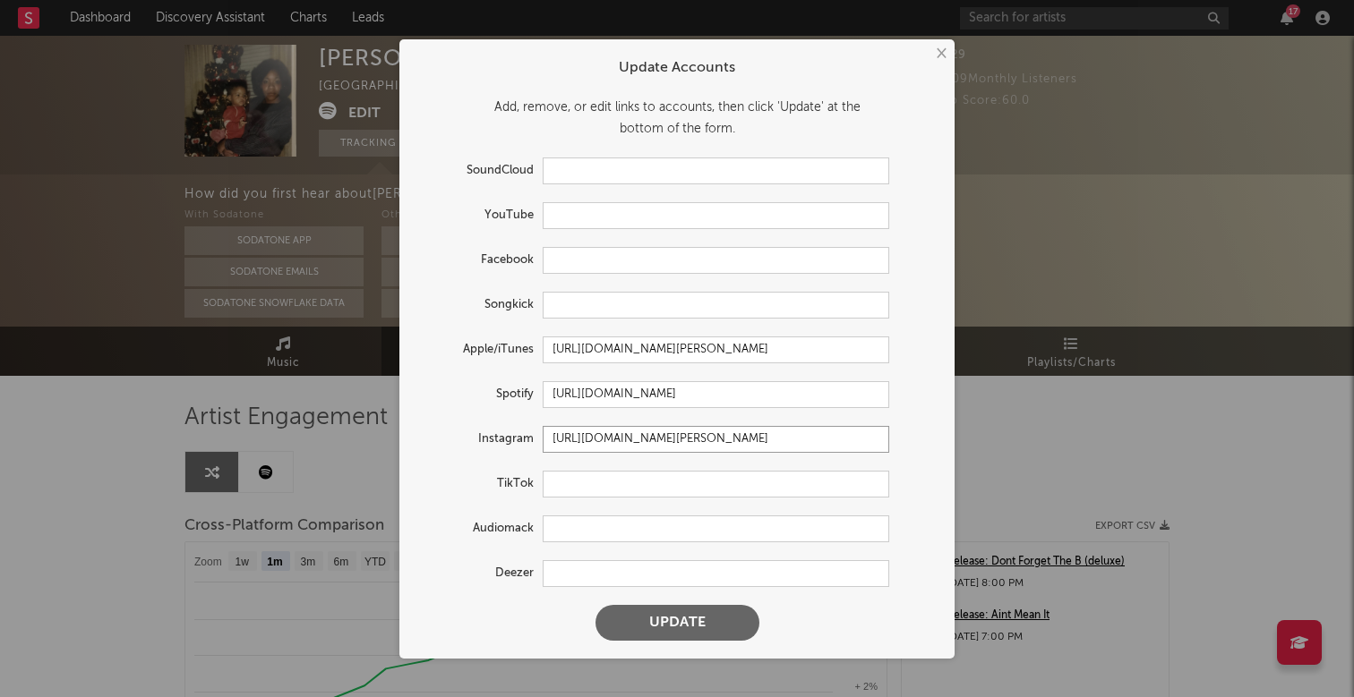
click at [555, 431] on input "[URL][DOMAIN_NAME][PERSON_NAME]" at bounding box center [716, 439] width 346 height 27
paste input "[URL][DOMAIN_NAME]"
type input "[URL][DOMAIN_NAME]"
click at [707, 218] on input "text" at bounding box center [716, 215] width 346 height 27
click at [669, 607] on button "Update" at bounding box center [677, 623] width 164 height 36
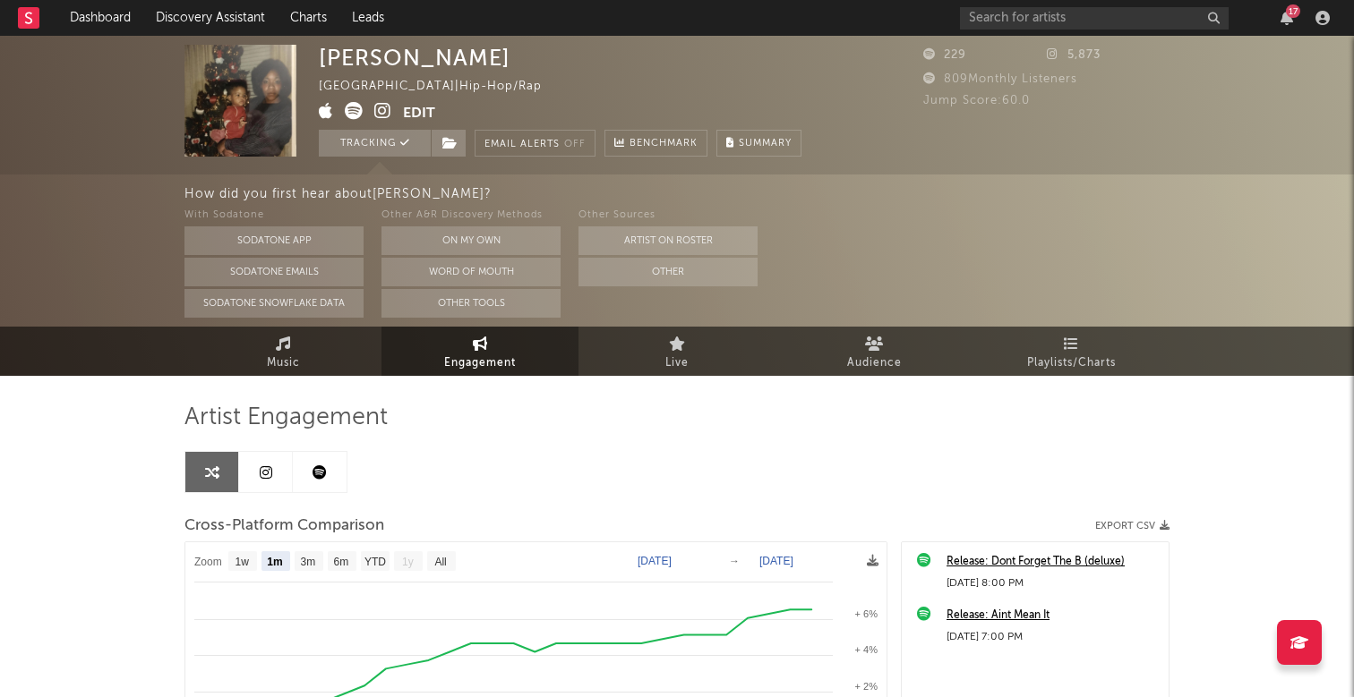
select select "1m"
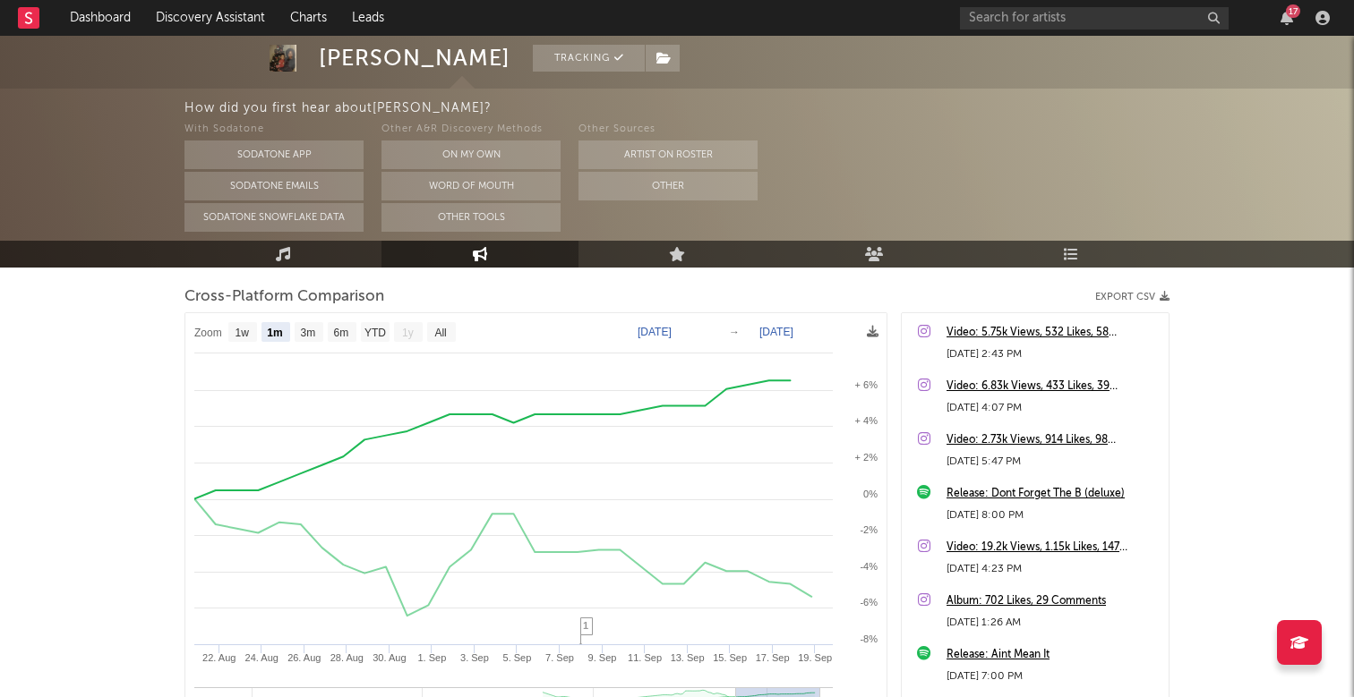
scroll to position [193, 0]
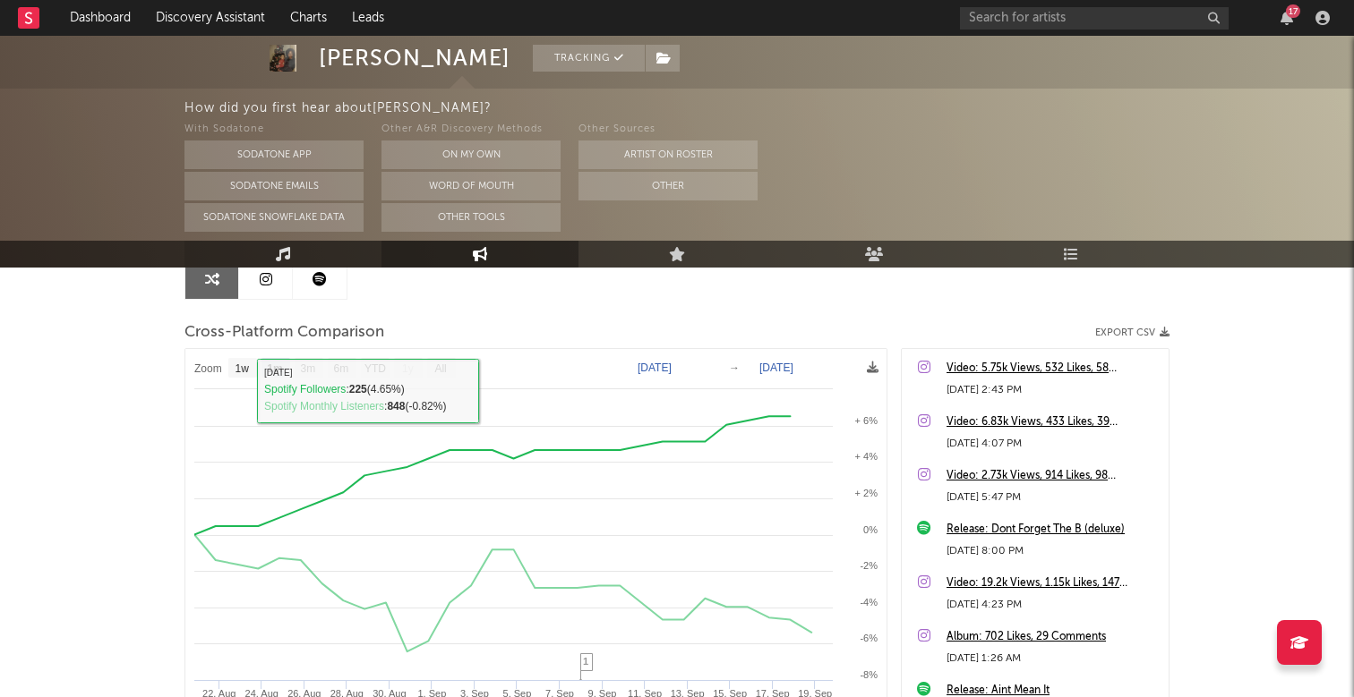
click at [302, 250] on link "Music" at bounding box center [282, 254] width 197 height 27
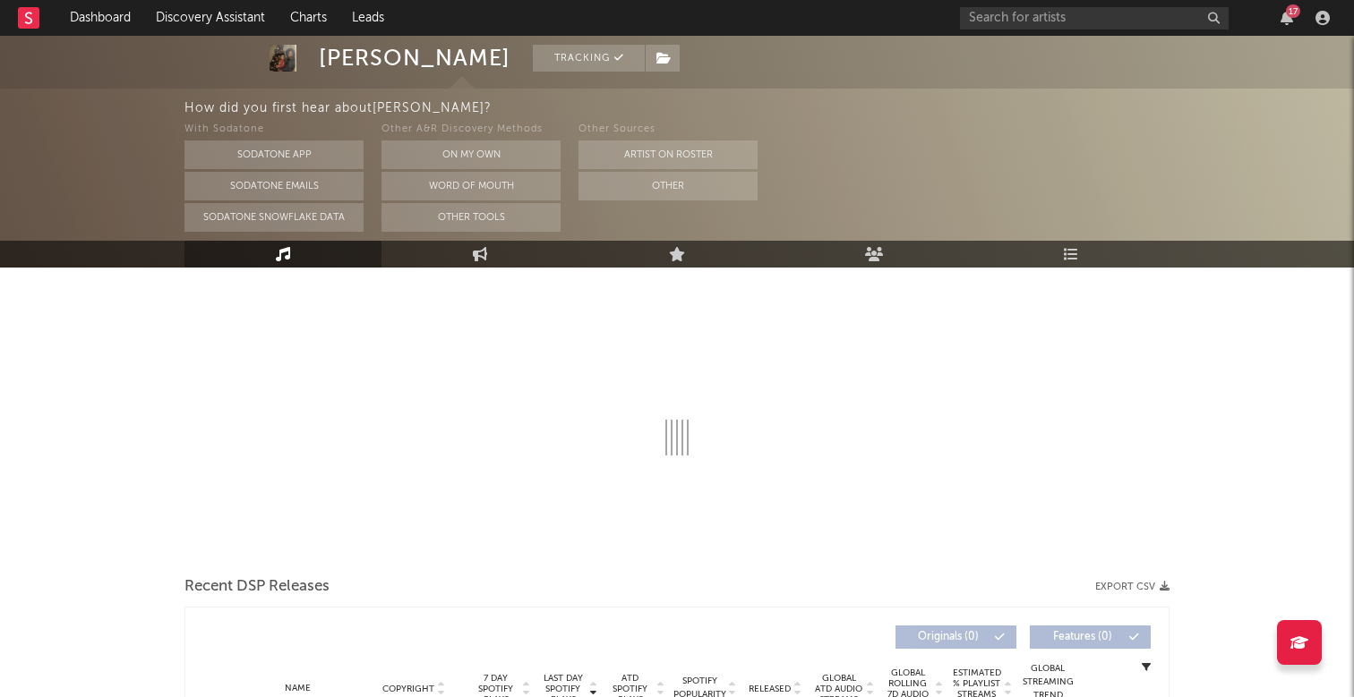
select select "1w"
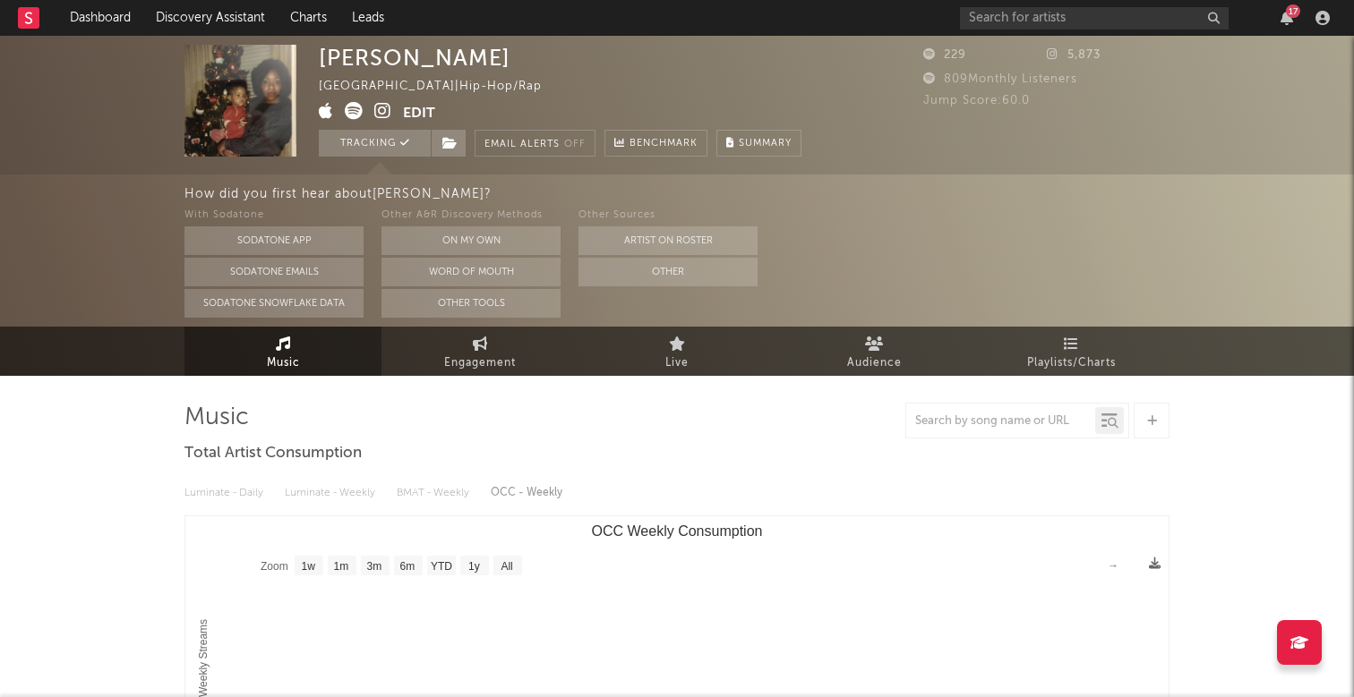
click at [384, 111] on icon at bounding box center [382, 111] width 17 height 18
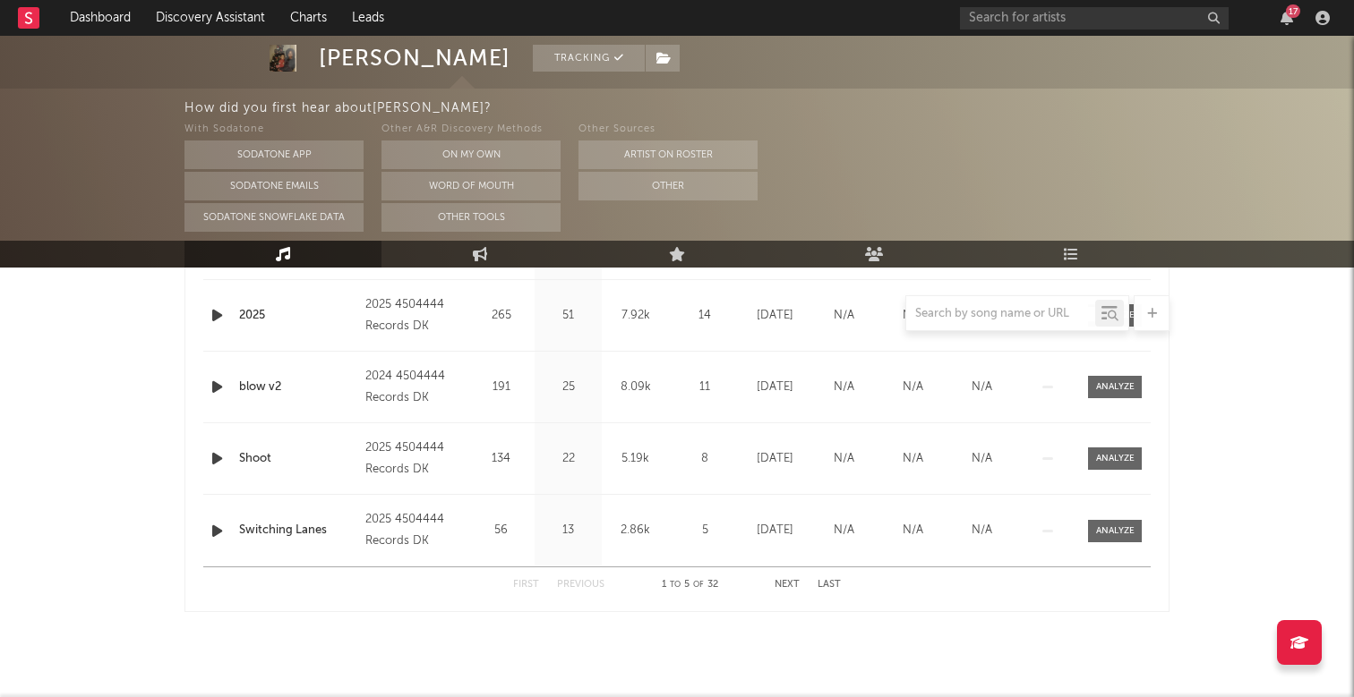
scroll to position [847, 0]
click at [1288, 19] on icon "button" at bounding box center [1286, 18] width 13 height 14
